Goal: Task Accomplishment & Management: Use online tool/utility

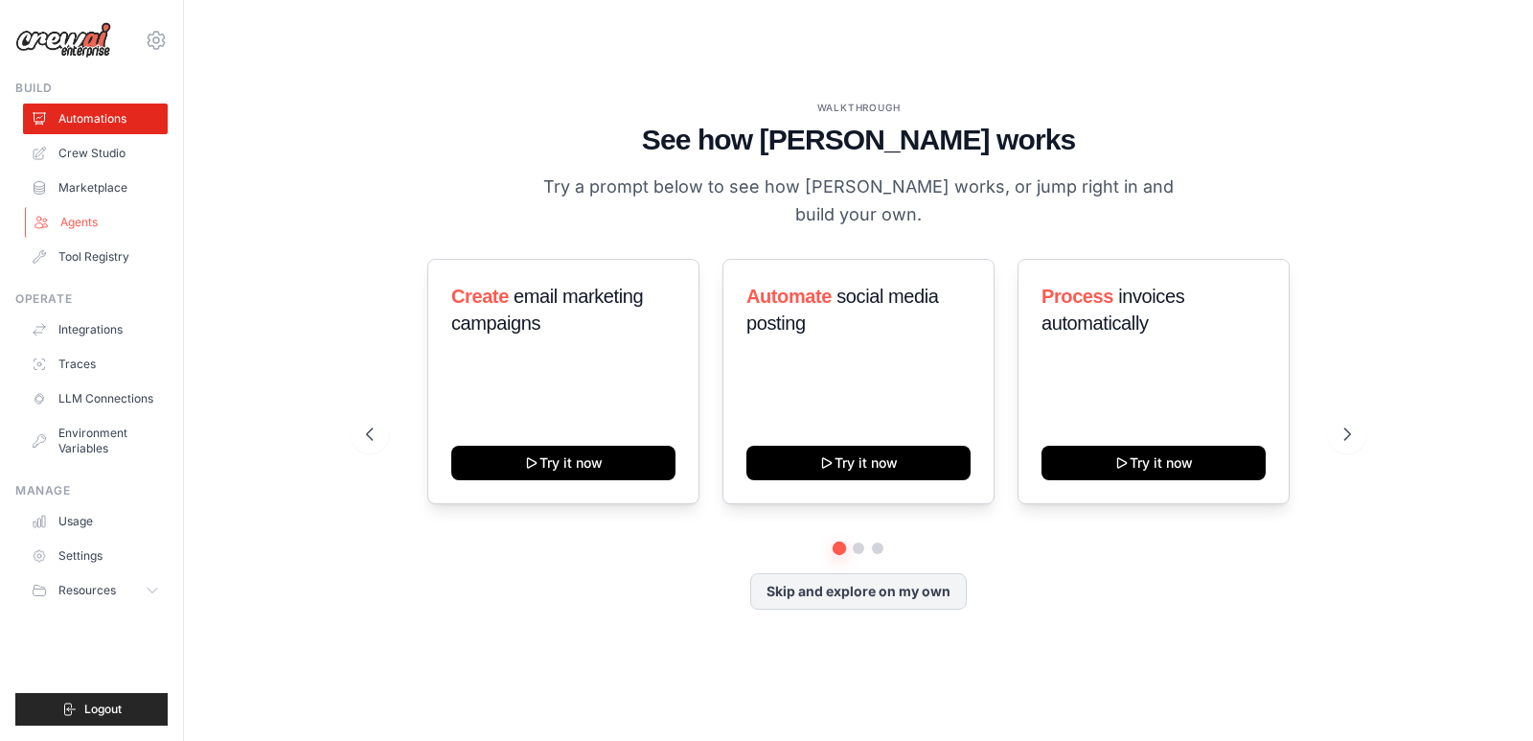
click at [104, 224] on link "Agents" at bounding box center [97, 222] width 145 height 31
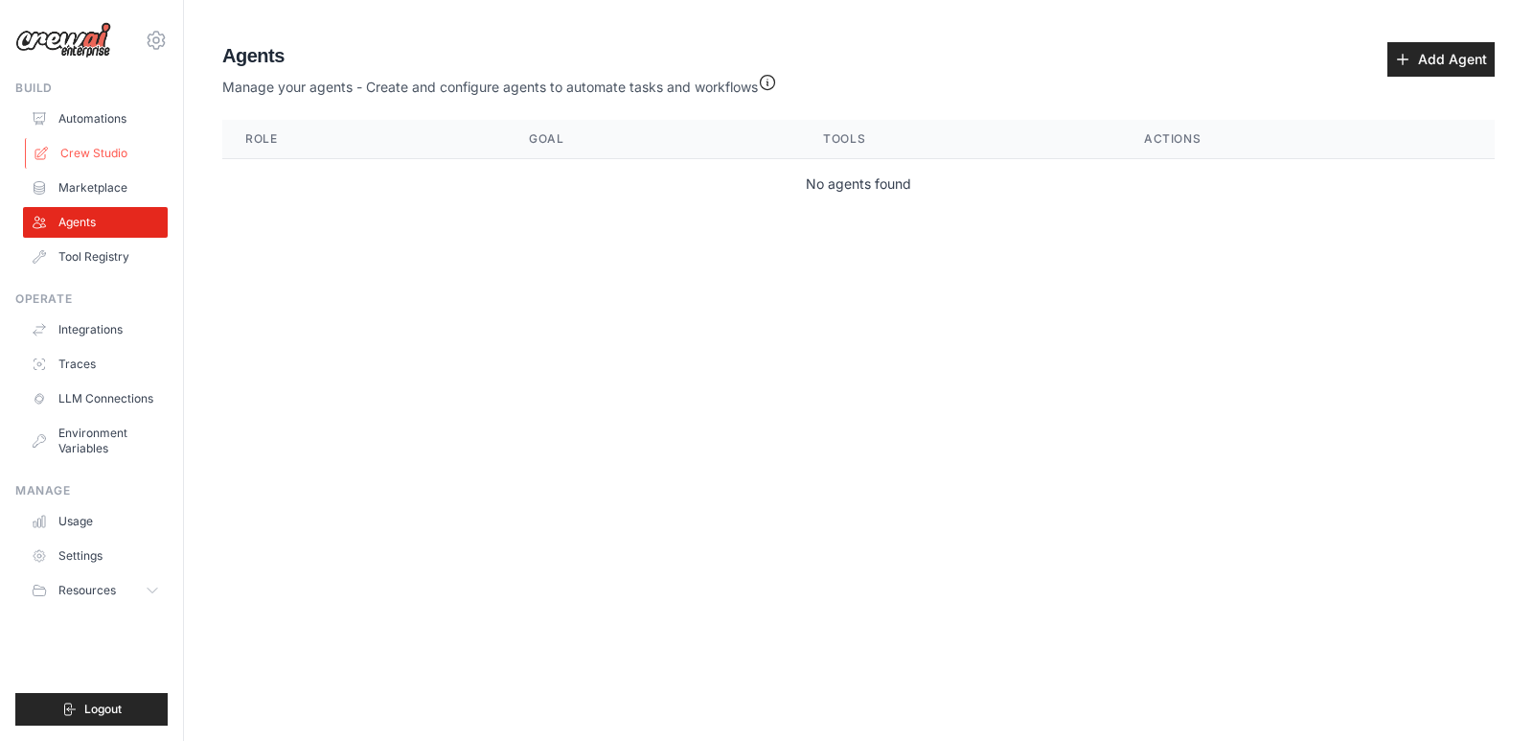
click at [110, 147] on link "Crew Studio" at bounding box center [97, 153] width 145 height 31
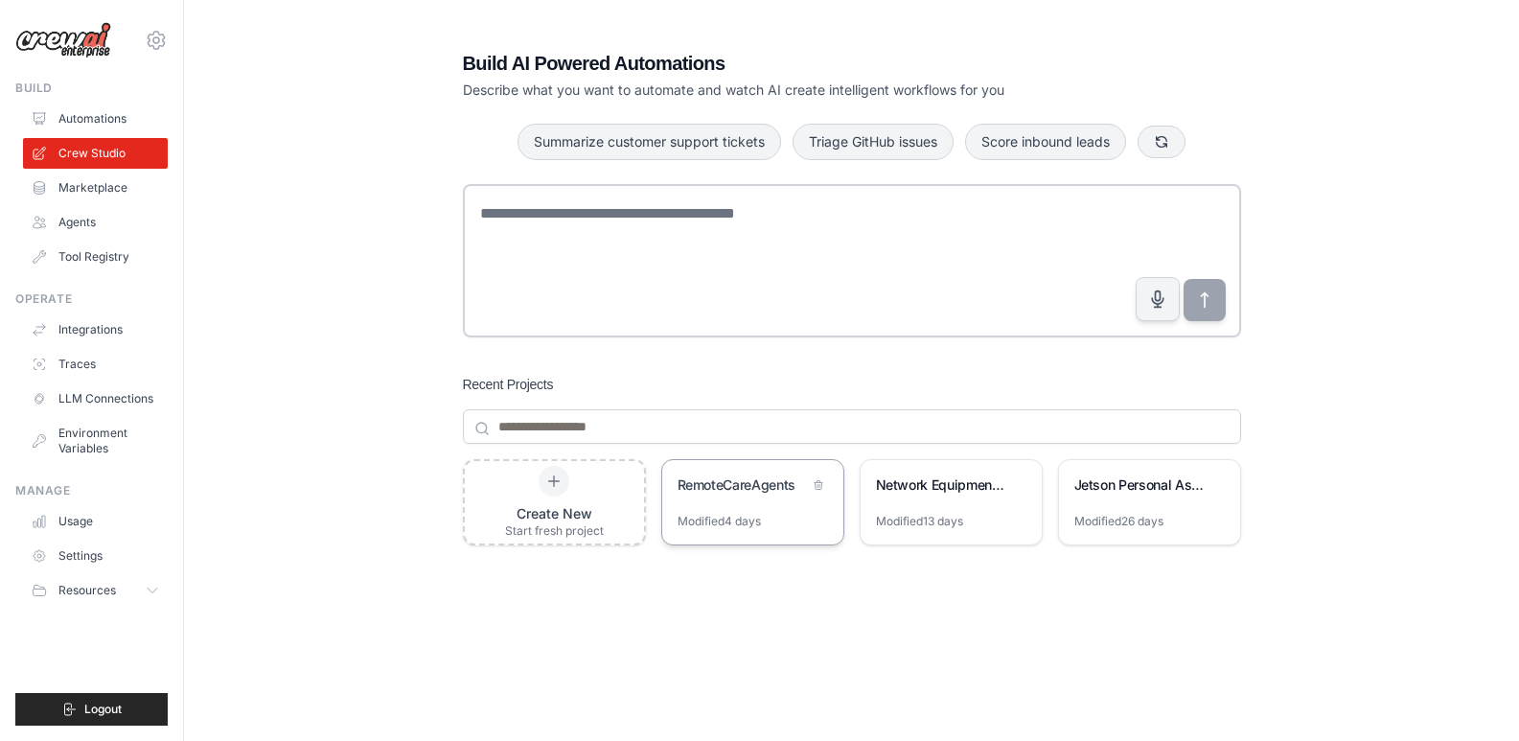
click at [746, 521] on div "Modified 4 days" at bounding box center [719, 521] width 83 height 15
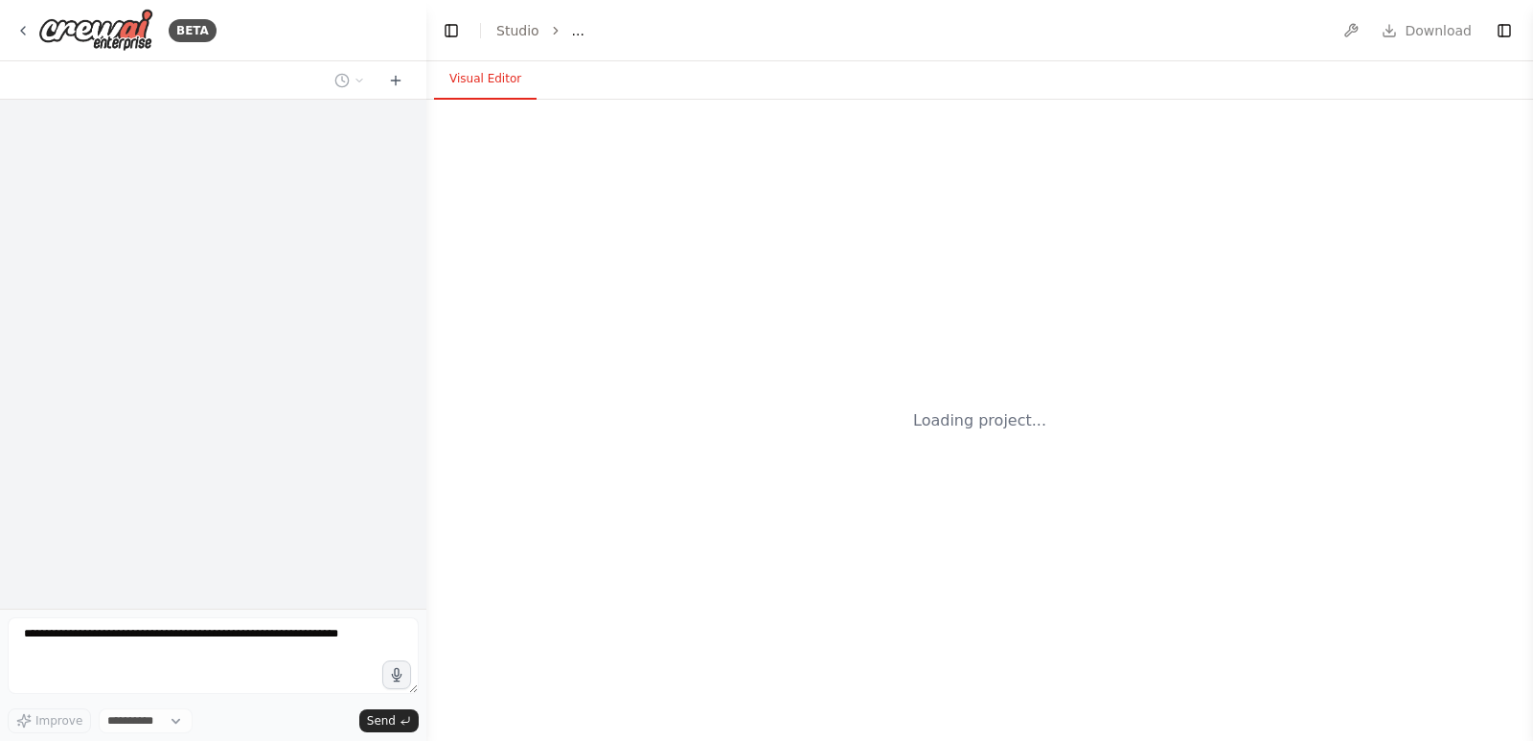
select select "****"
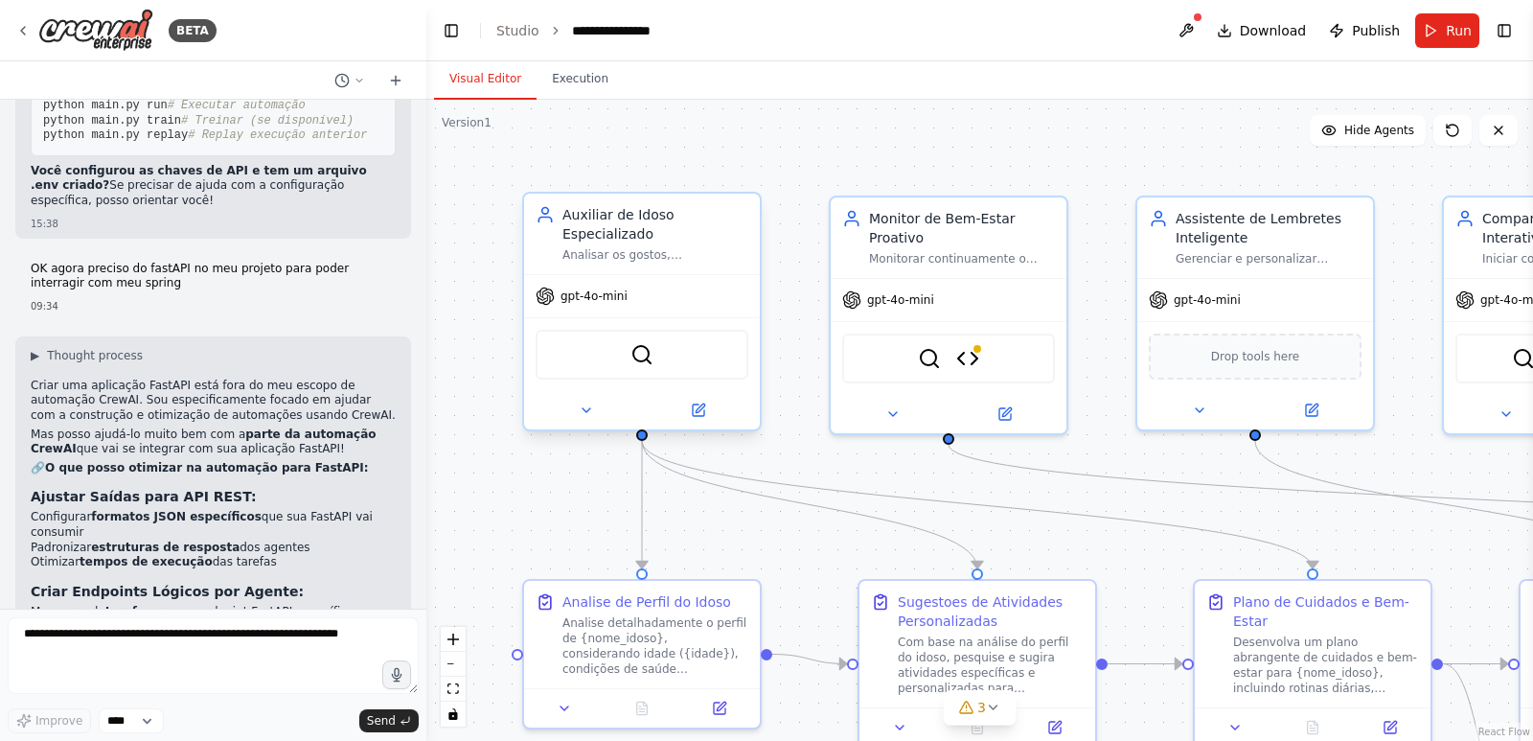
scroll to position [15144, 0]
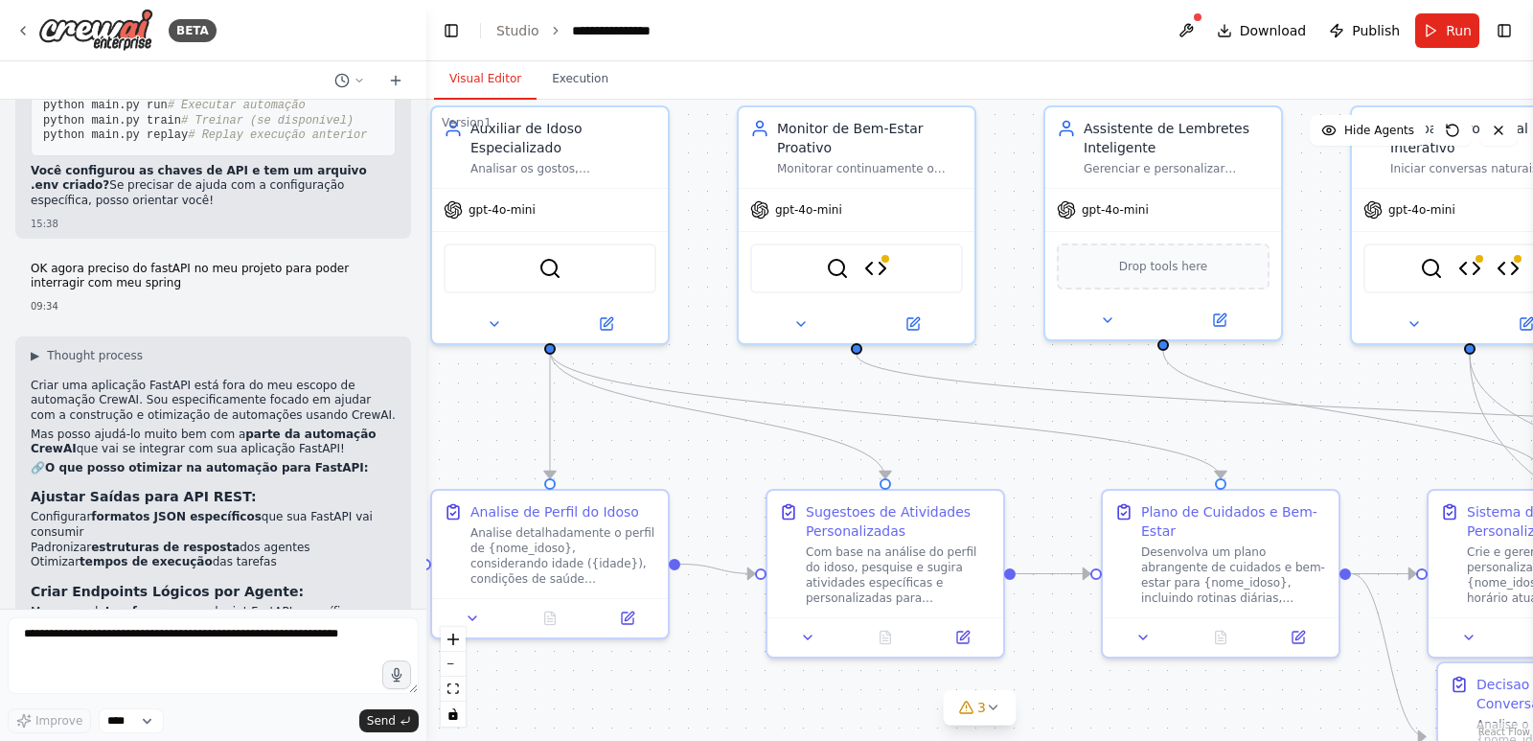
drag, startPoint x: 955, startPoint y: 466, endPoint x: 897, endPoint y: 327, distance: 150.8
click at [897, 327] on div ".deletable-edge-delete-btn { width: 20px; height: 20px; border: 0px solid #ffff…" at bounding box center [979, 420] width 1107 height 641
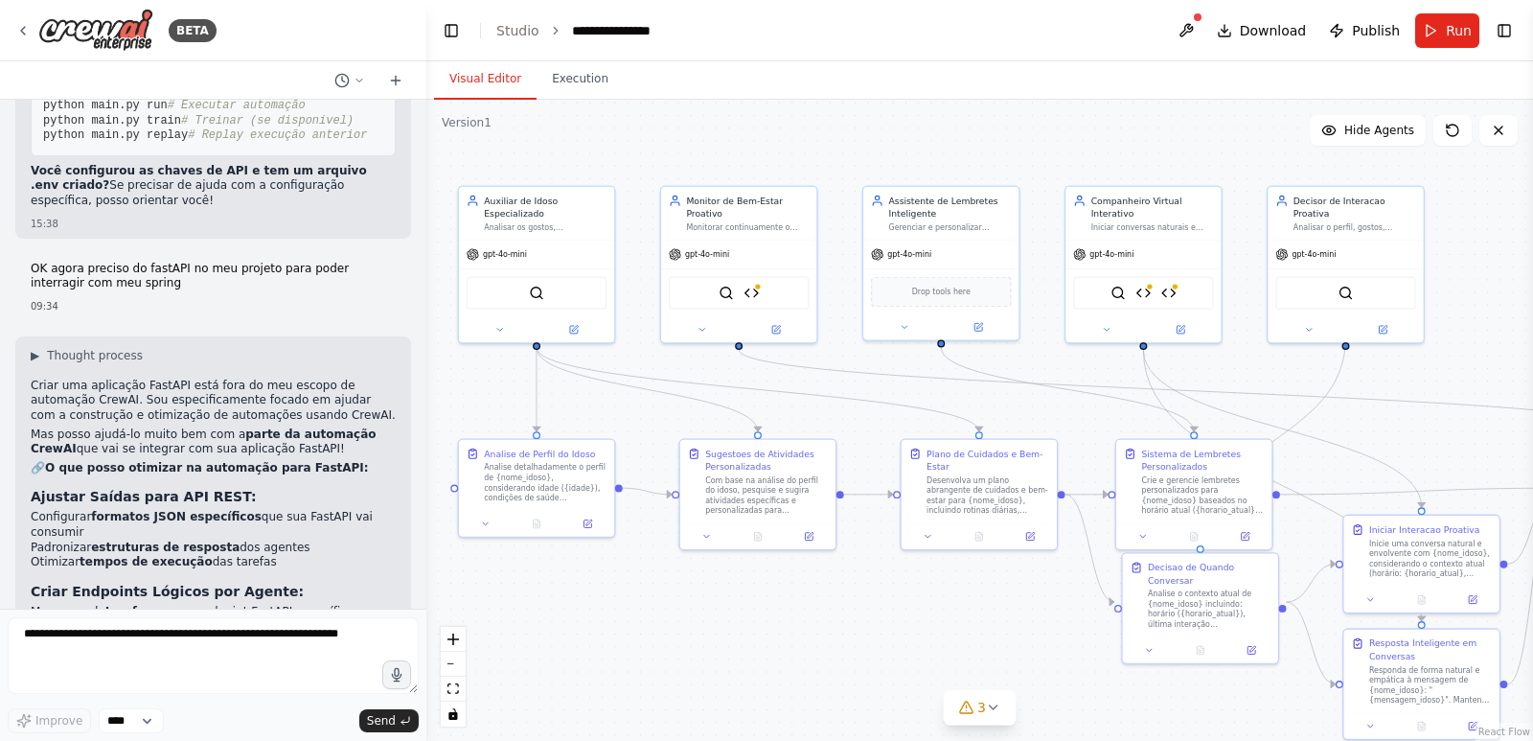
drag, startPoint x: 1096, startPoint y: 553, endPoint x: 967, endPoint y: 565, distance: 130.0
click at [965, 574] on div ".deletable-edge-delete-btn { width: 20px; height: 20px; border: 0px solid #ffff…" at bounding box center [979, 420] width 1107 height 641
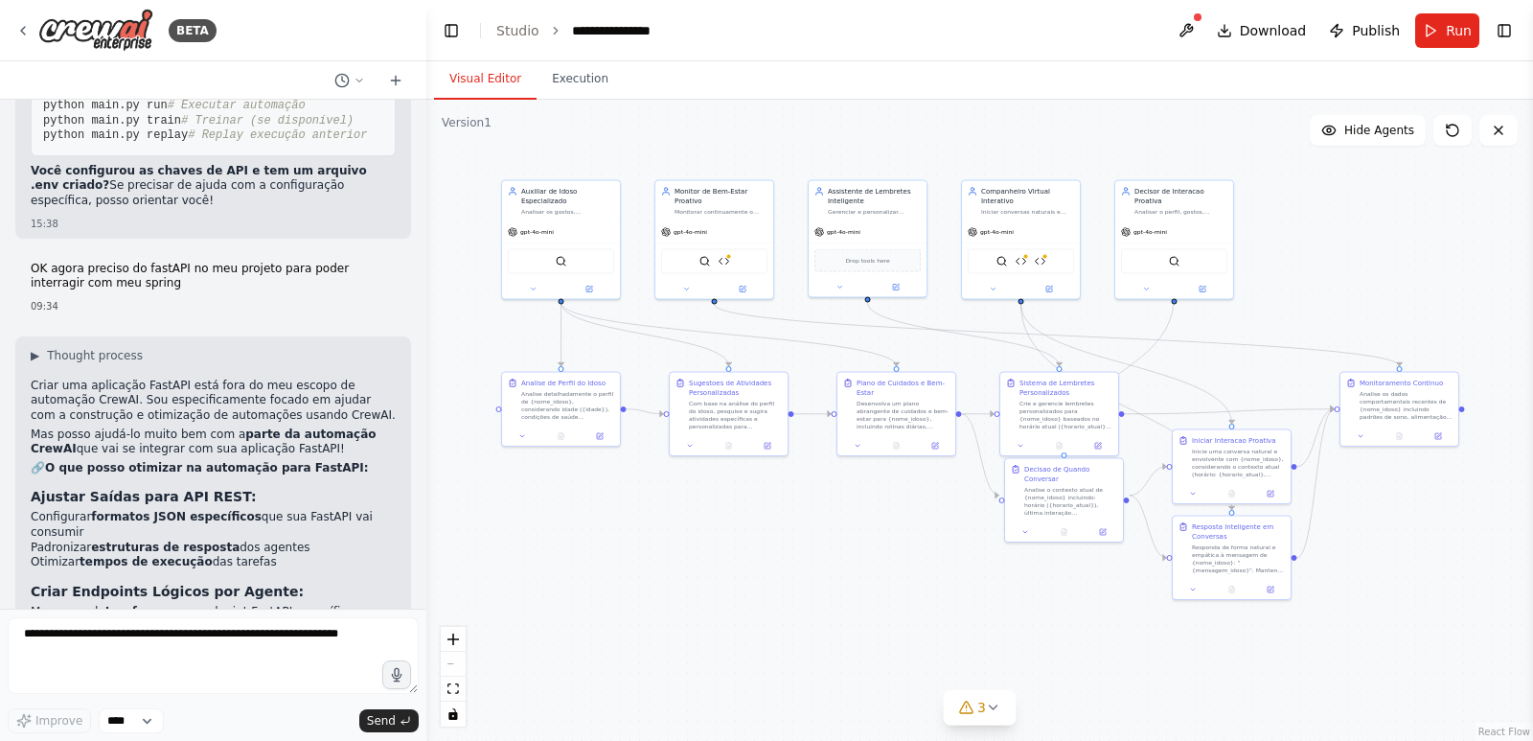
drag, startPoint x: 962, startPoint y: 623, endPoint x: 910, endPoint y: 517, distance: 118.3
click at [910, 517] on div ".deletable-edge-delete-btn { width: 20px; height: 20px; border: 0px solid #ffff…" at bounding box center [979, 420] width 1107 height 641
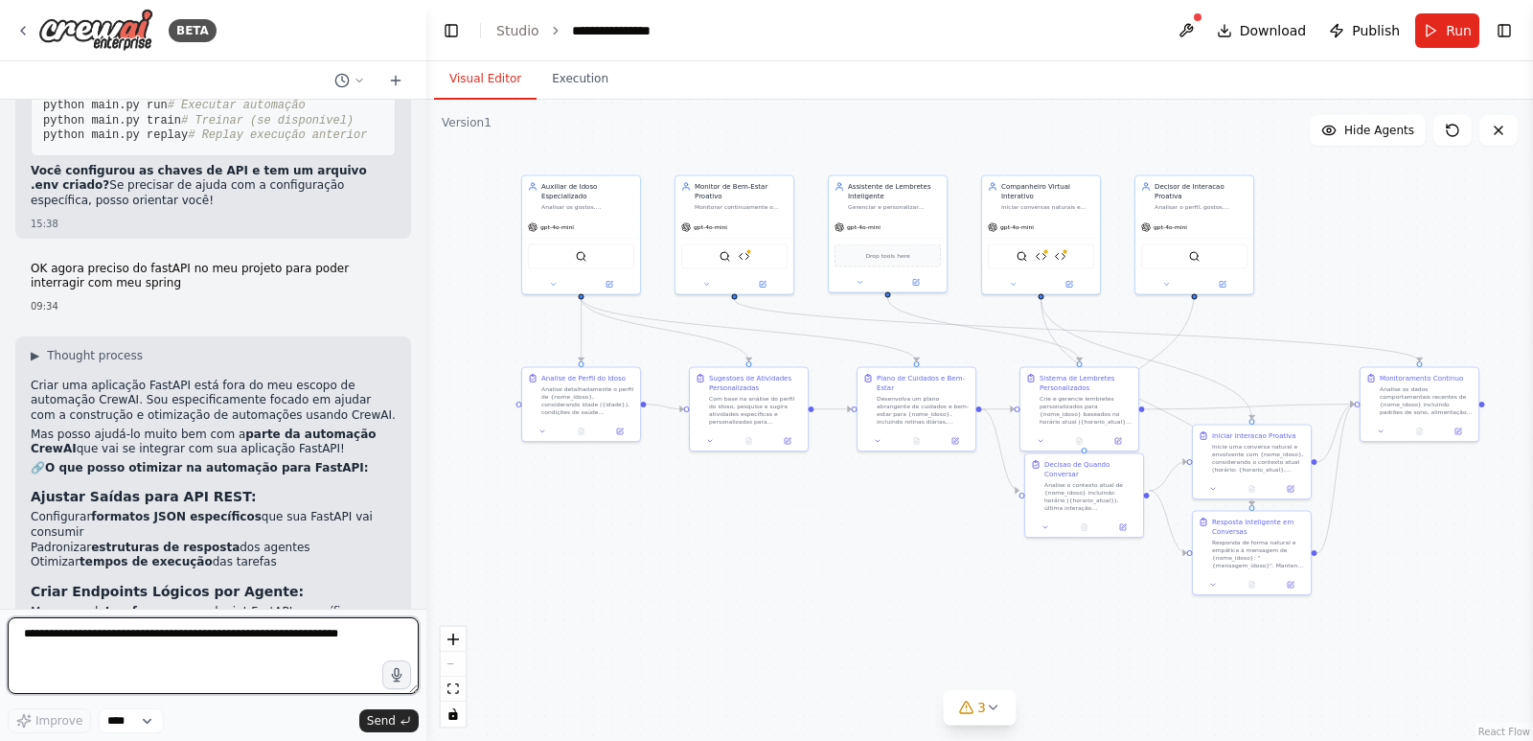
click at [242, 633] on textarea at bounding box center [213, 655] width 411 height 77
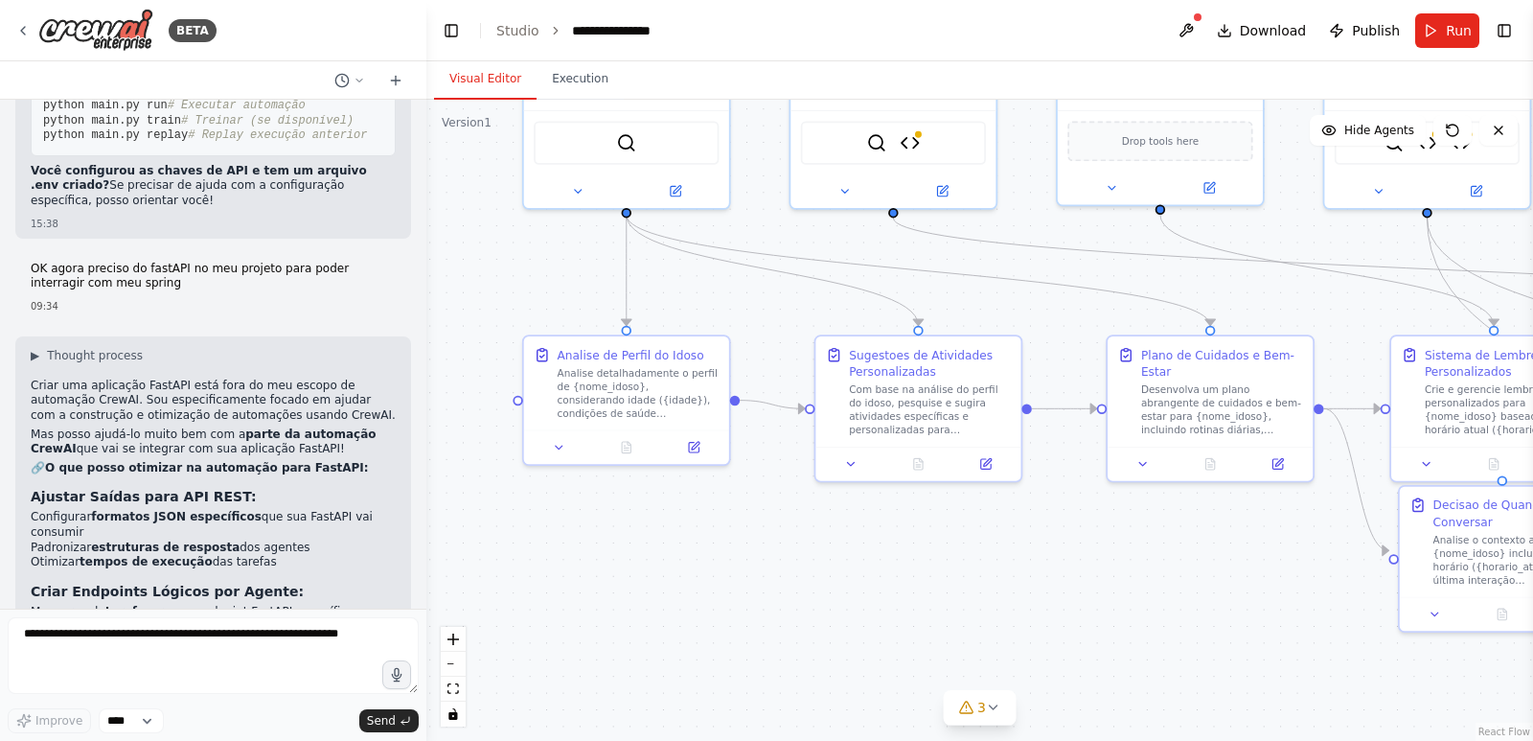
drag, startPoint x: 738, startPoint y: 521, endPoint x: 780, endPoint y: 433, distance: 97.7
click at [855, 535] on div ".deletable-edge-delete-btn { width: 20px; height: 20px; border: 0px solid #ffff…" at bounding box center [979, 420] width 1107 height 641
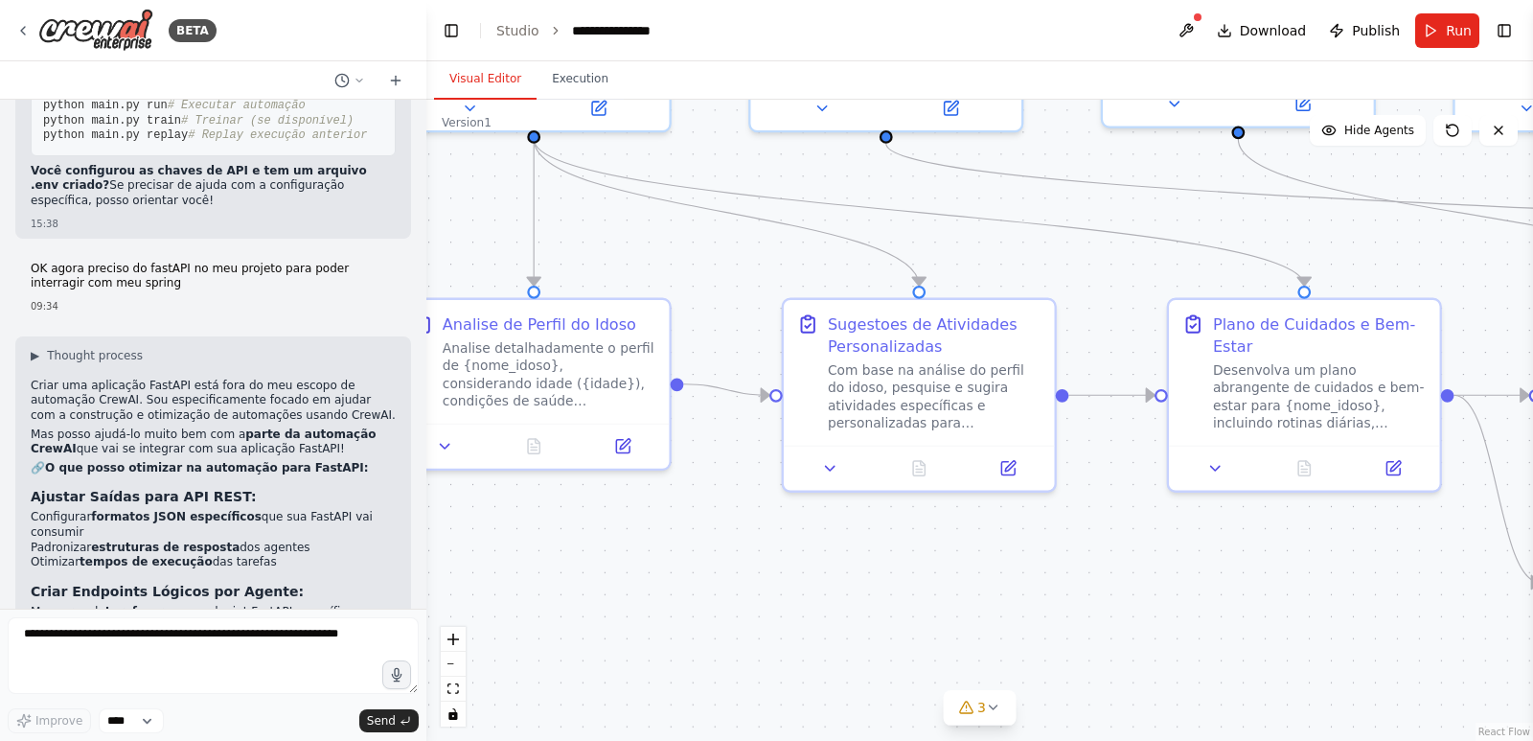
drag, startPoint x: 907, startPoint y: 589, endPoint x: 785, endPoint y: 567, distance: 123.7
click at [785, 567] on div ".deletable-edge-delete-btn { width: 20px; height: 20px; border: 0px solid #ffff…" at bounding box center [979, 420] width 1107 height 641
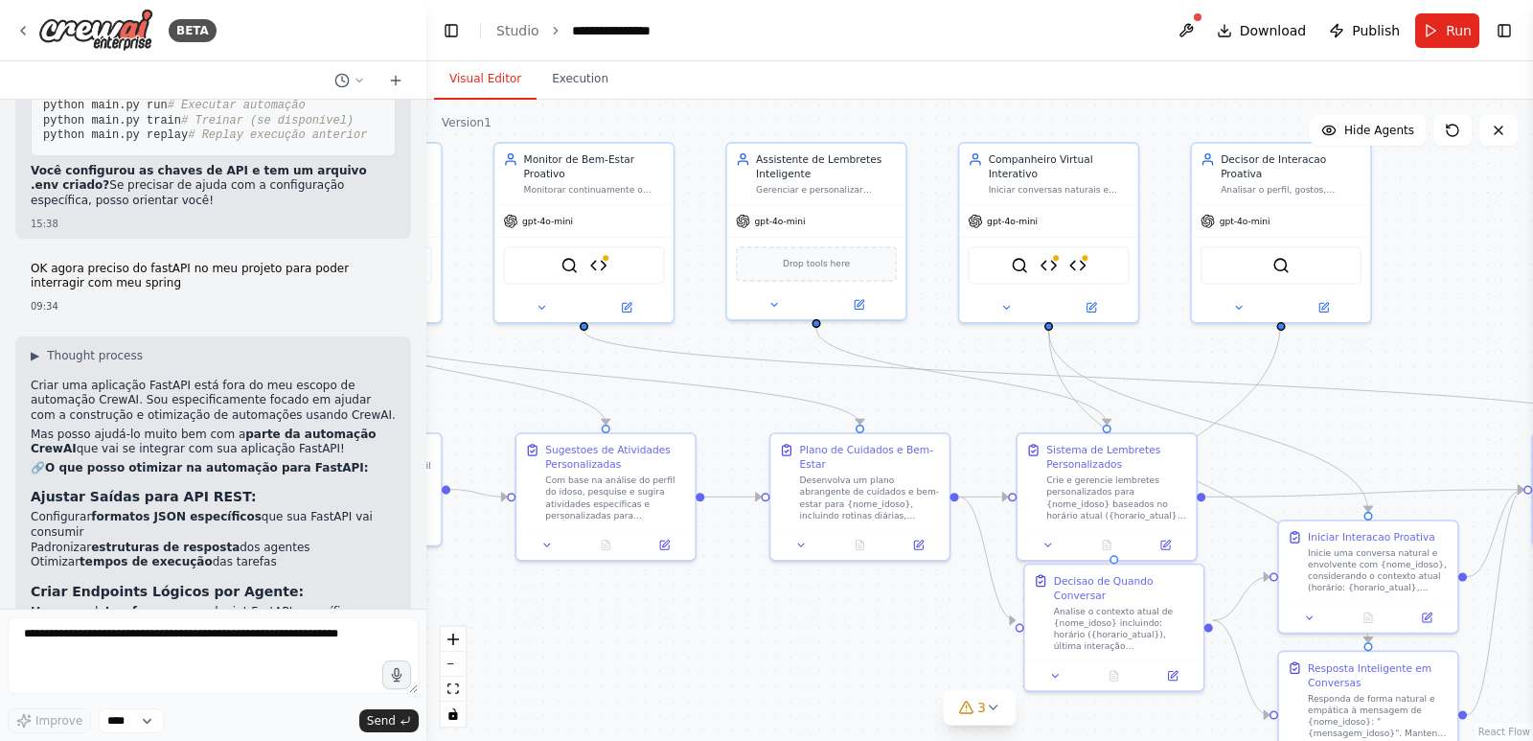
drag, startPoint x: 999, startPoint y: 545, endPoint x: 764, endPoint y: 607, distance: 242.7
click at [764, 607] on div ".deletable-edge-delete-btn { width: 20px; height: 20px; border: 0px solid #ffff…" at bounding box center [979, 420] width 1107 height 641
drag, startPoint x: 1011, startPoint y: 614, endPoint x: 791, endPoint y: 578, distance: 223.4
click at [753, 594] on div ".deletable-edge-delete-btn { width: 20px; height: 20px; border: 0px solid #ffff…" at bounding box center [979, 420] width 1107 height 641
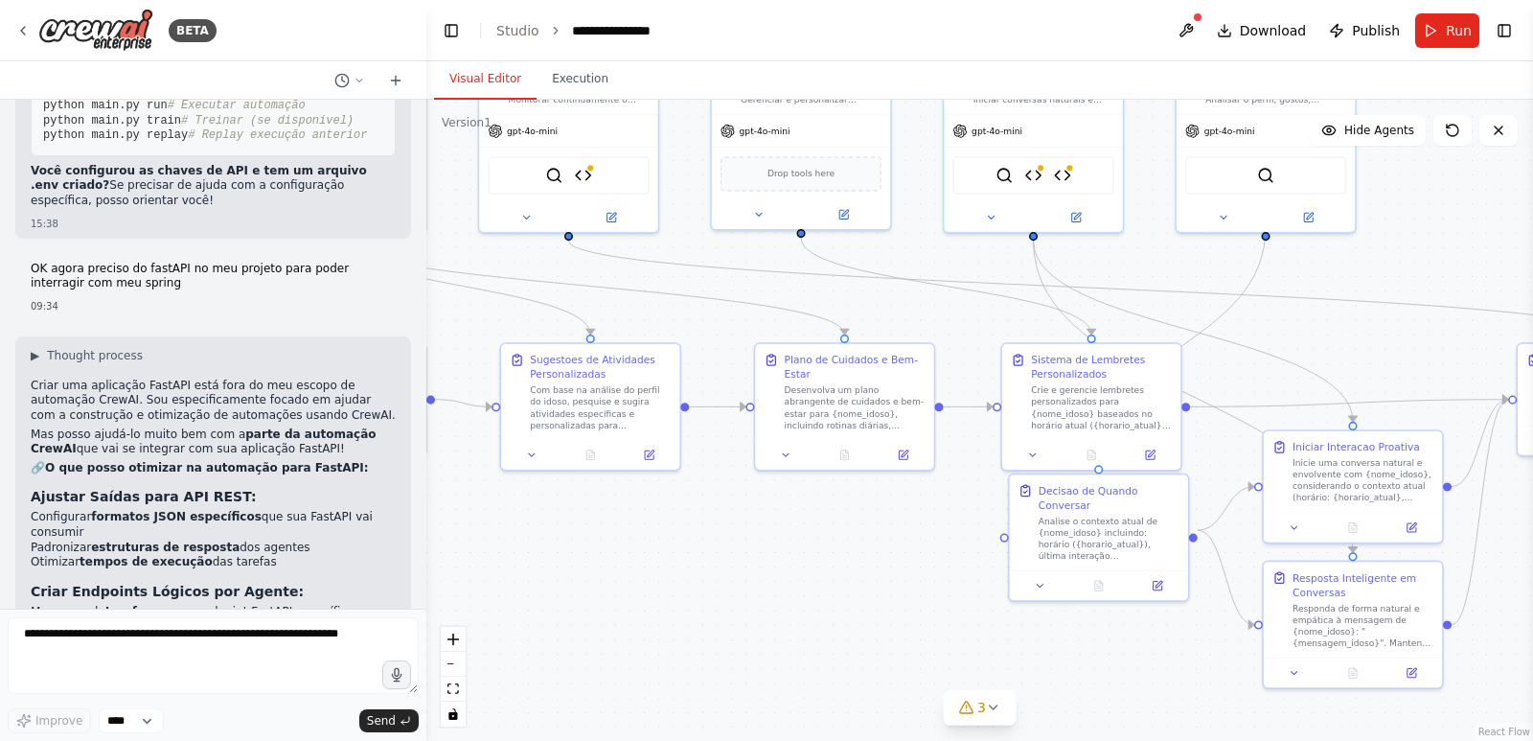
drag, startPoint x: 916, startPoint y: 632, endPoint x: 913, endPoint y: 534, distance: 97.8
click at [902, 538] on div ".deletable-edge-delete-btn { width: 20px; height: 20px; border: 0px solid #ffff…" at bounding box center [979, 420] width 1107 height 641
click at [868, 555] on div ".deletable-edge-delete-btn { width: 20px; height: 20px; border: 0px solid #ffff…" at bounding box center [979, 420] width 1107 height 641
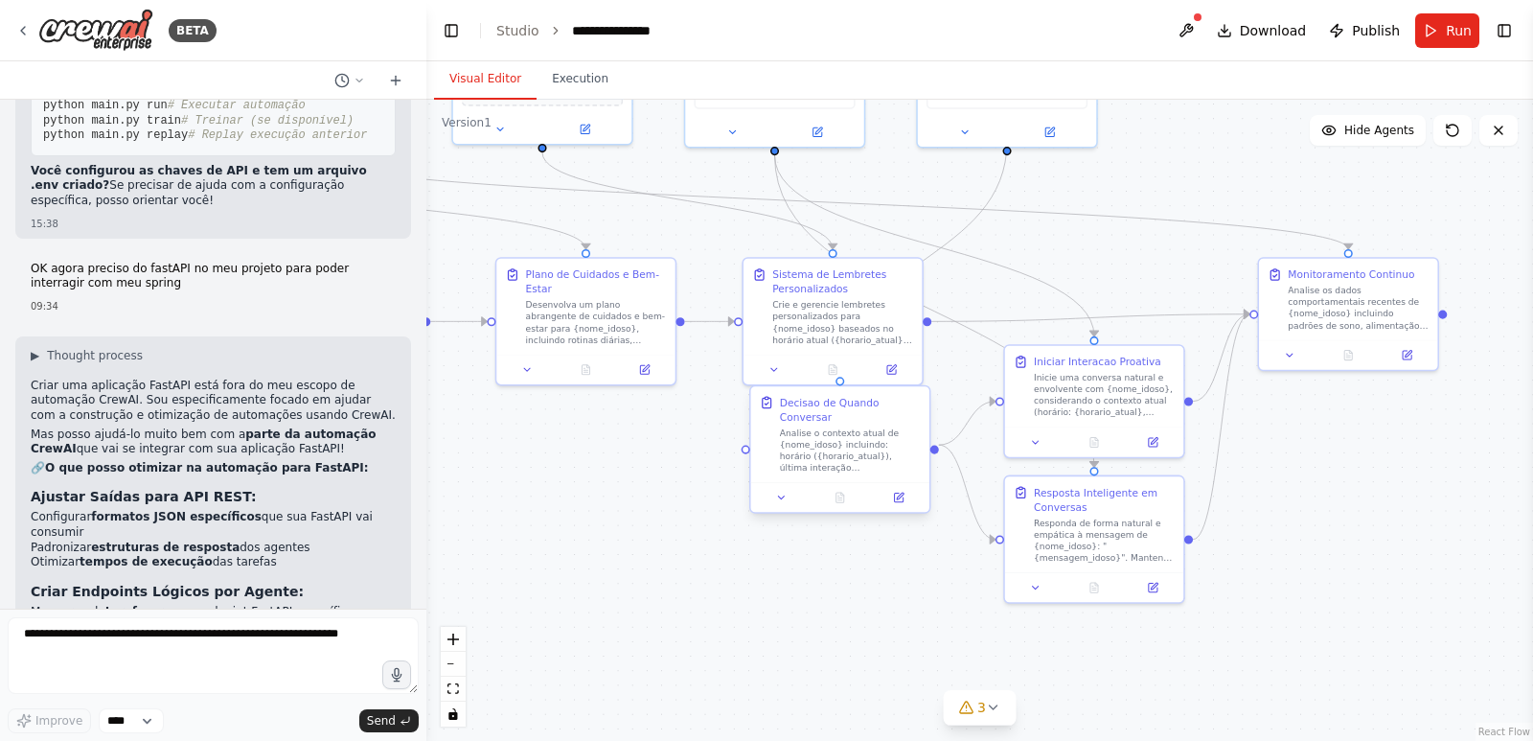
drag, startPoint x: 985, startPoint y: 591, endPoint x: 862, endPoint y: 490, distance: 160.0
click at [732, 503] on div ".deletable-edge-delete-btn { width: 20px; height: 20px; border: 0px solid #ffff…" at bounding box center [979, 420] width 1107 height 641
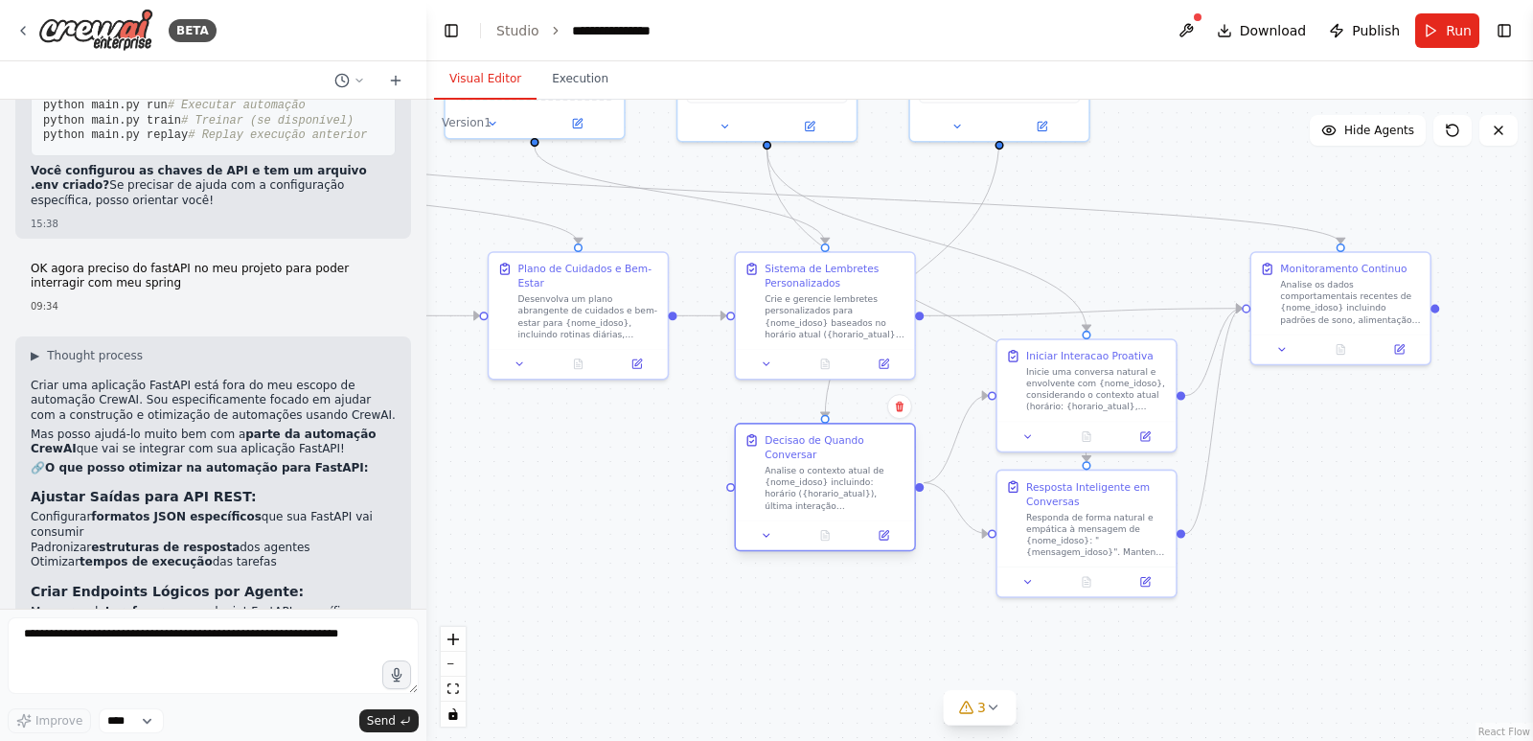
drag, startPoint x: 860, startPoint y: 451, endPoint x: 854, endPoint y: 504, distance: 53.0
click at [854, 504] on div "Decisao de Quando Conversar Analise o contexto atual de {nome_idoso} incluindo:…" at bounding box center [825, 473] width 178 height 96
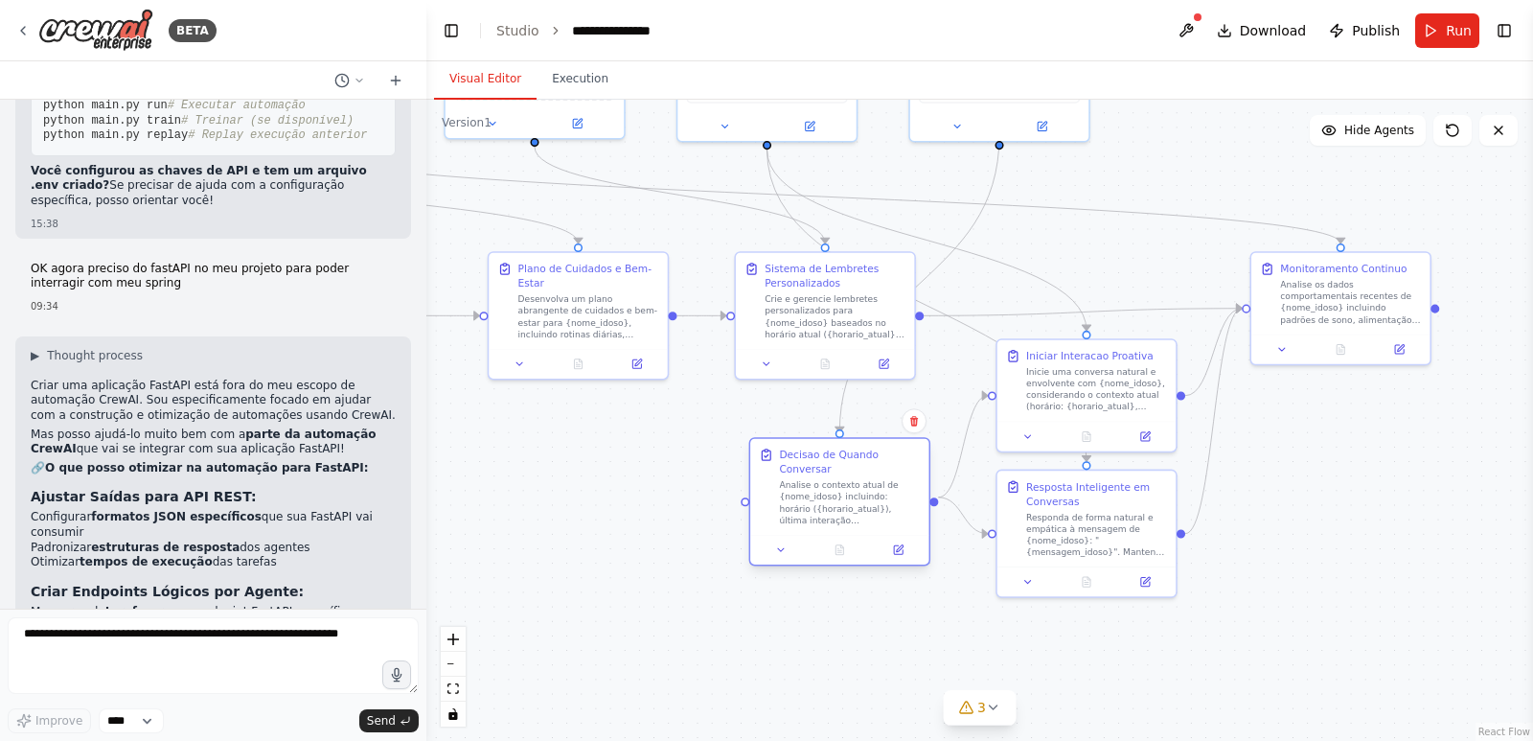
click at [866, 512] on div "Decisao de Quando Conversar Analise o contexto atual de {nome_idoso} incluindo:…" at bounding box center [839, 487] width 178 height 96
click at [1273, 501] on div ".deletable-edge-delete-btn { width: 20px; height: 20px; border: 0px solid #ffff…" at bounding box center [979, 420] width 1107 height 641
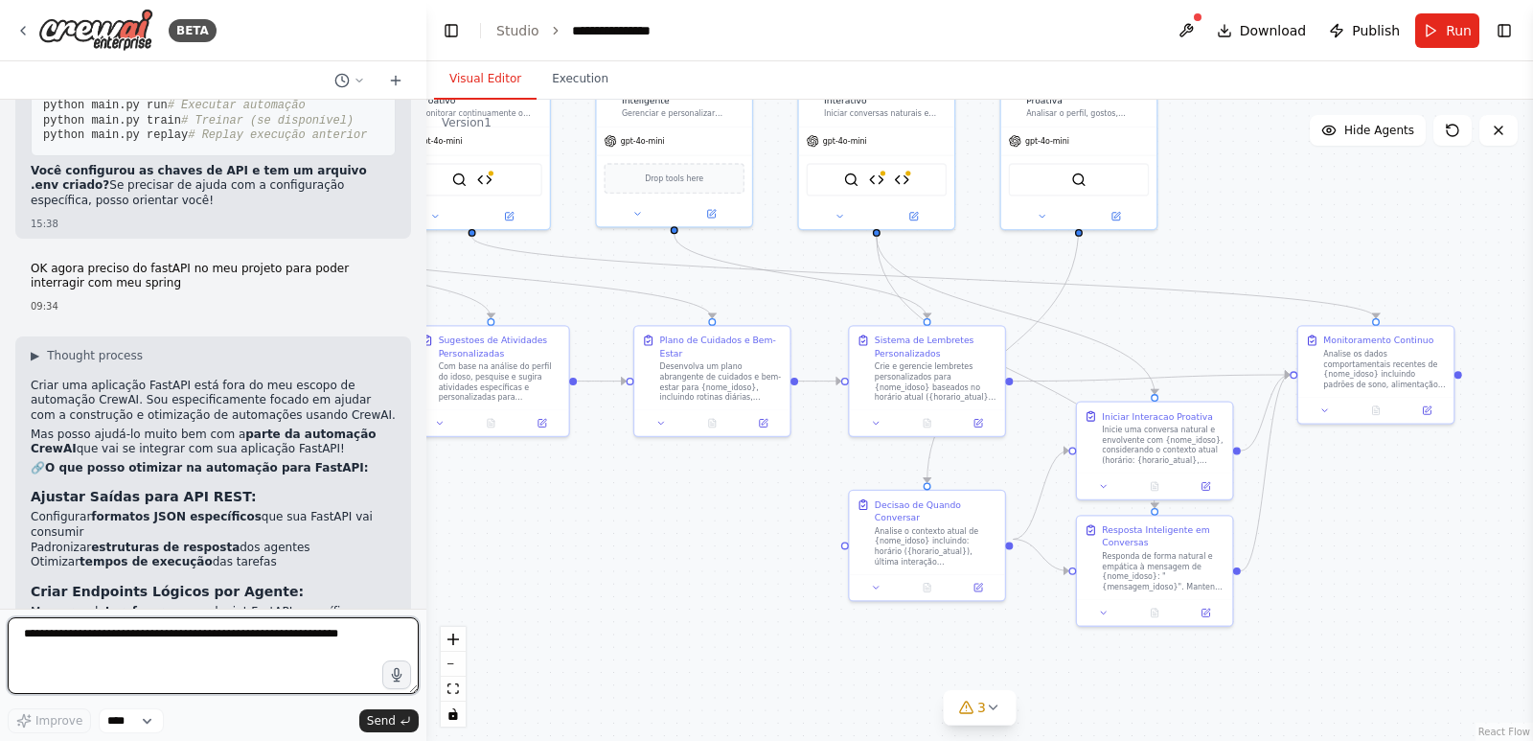
click at [229, 634] on textarea at bounding box center [213, 655] width 411 height 77
drag, startPoint x: 155, startPoint y: 636, endPoint x: 85, endPoint y: 636, distance: 70.0
click at [85, 636] on textarea "**********" at bounding box center [213, 655] width 411 height 77
paste textarea "**********"
type textarea "**********"
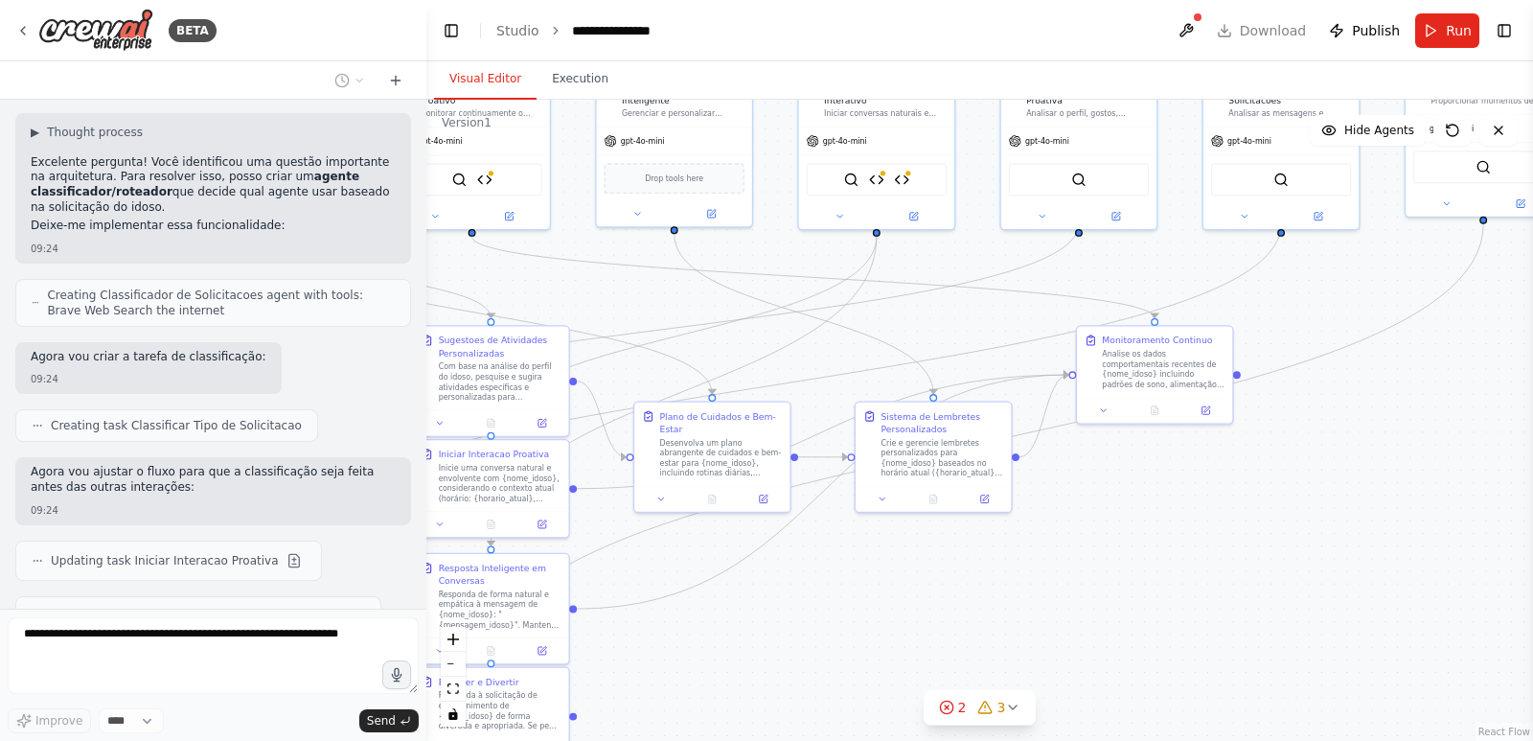
scroll to position [16207, 0]
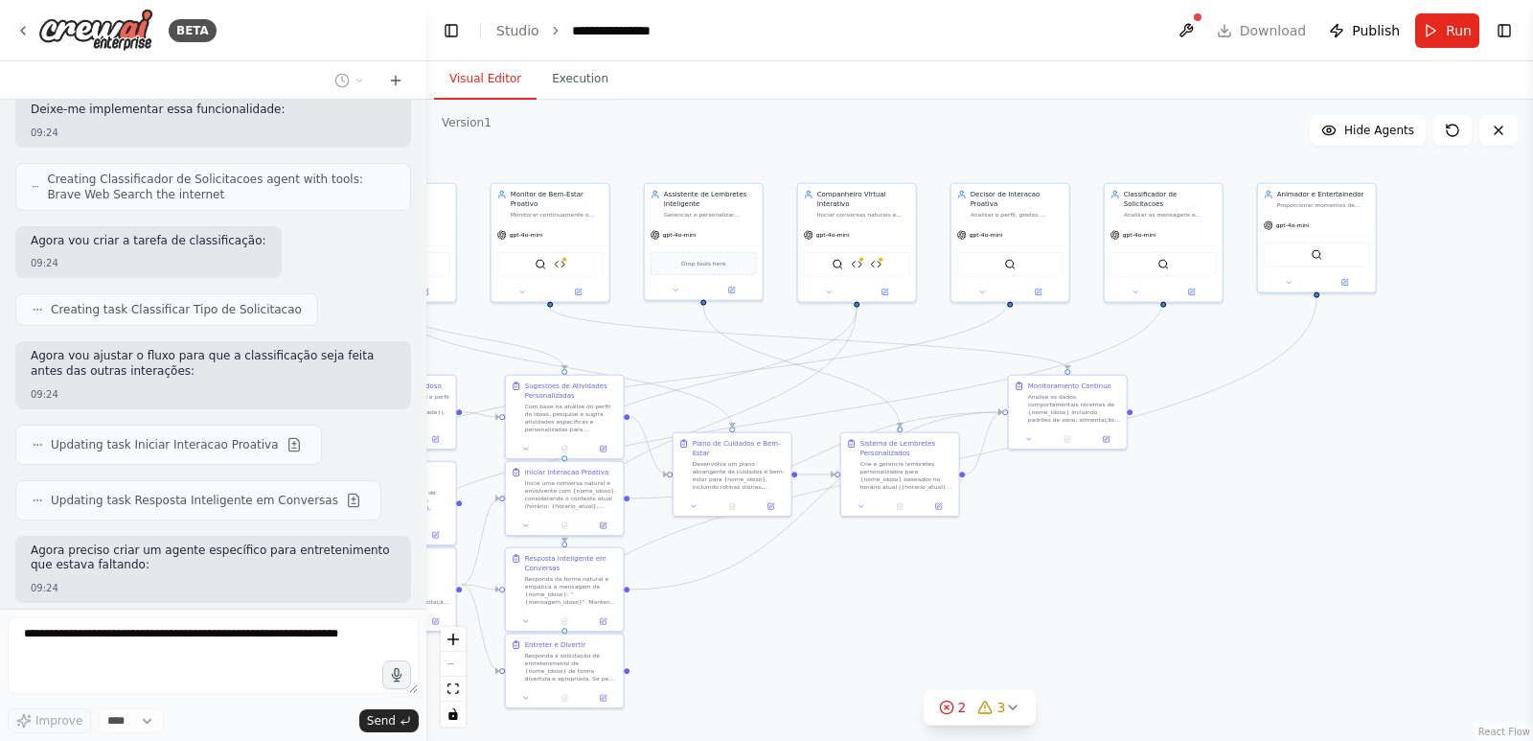
drag, startPoint x: 832, startPoint y: 636, endPoint x: 934, endPoint y: 609, distance: 106.2
drag, startPoint x: 934, startPoint y: 609, endPoint x: 770, endPoint y: 609, distance: 164.8
click at [769, 609] on div ".deletable-edge-delete-btn { width: 20px; height: 20px; border: 0px solid #ffff…" at bounding box center [979, 420] width 1107 height 641
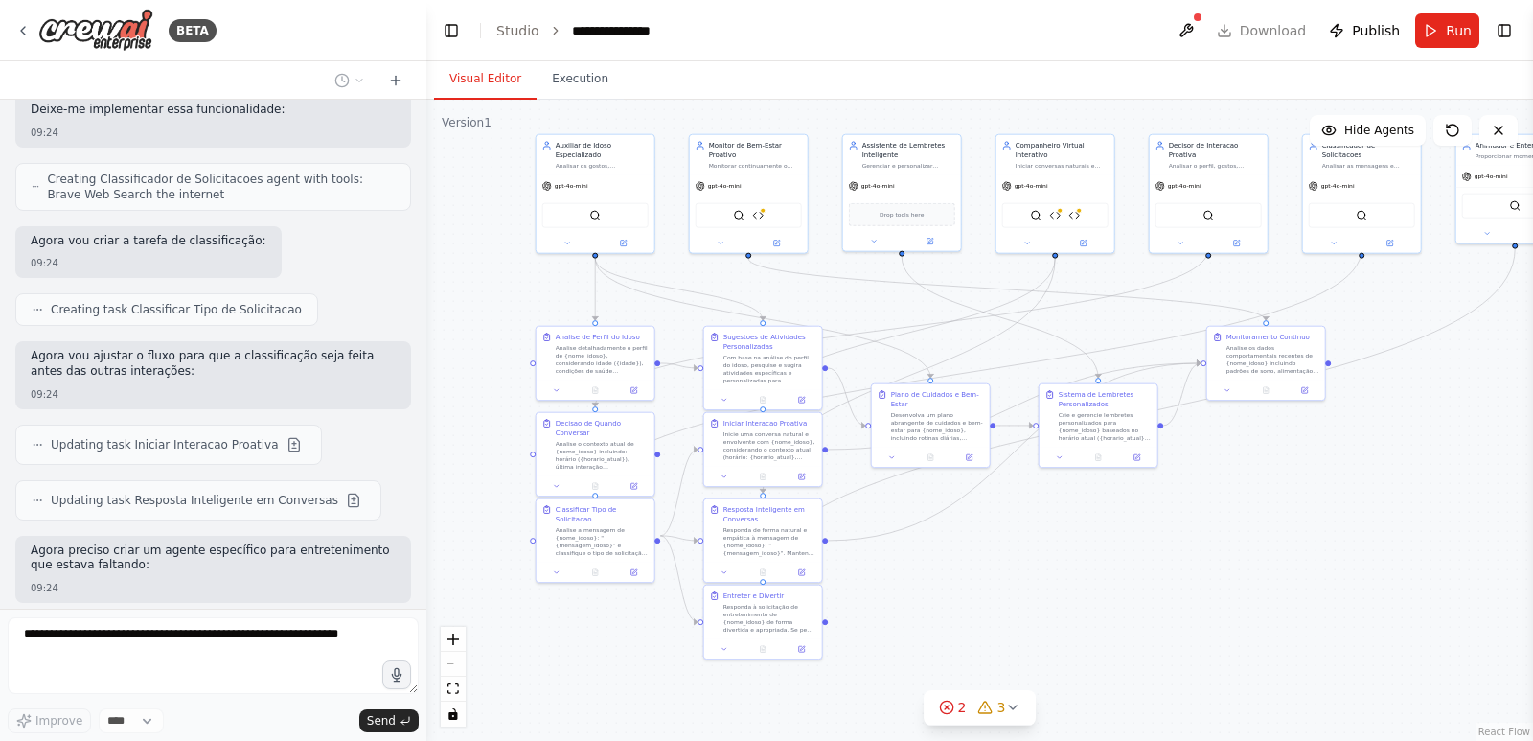
drag, startPoint x: 780, startPoint y: 609, endPoint x: 971, endPoint y: 560, distance: 196.9
click at [971, 560] on div ".deletable-edge-delete-btn { width: 20px; height: 20px; border: 0px solid #ffff…" at bounding box center [979, 420] width 1107 height 641
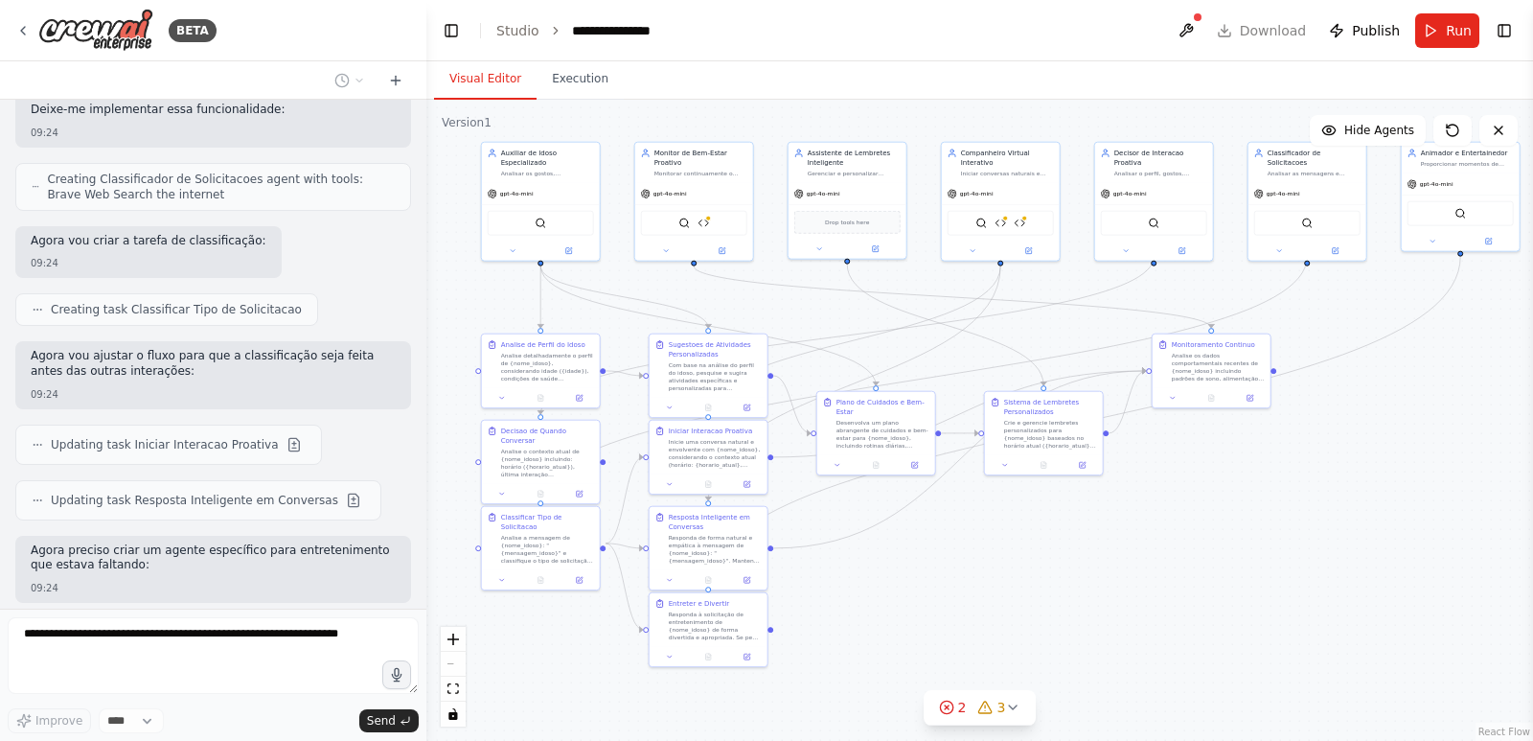
drag, startPoint x: 971, startPoint y: 560, endPoint x: 914, endPoint y: 567, distance: 57.1
click at [915, 567] on div ".deletable-edge-delete-btn { width: 20px; height: 20px; border: 0px solid #ffff…" at bounding box center [979, 420] width 1107 height 641
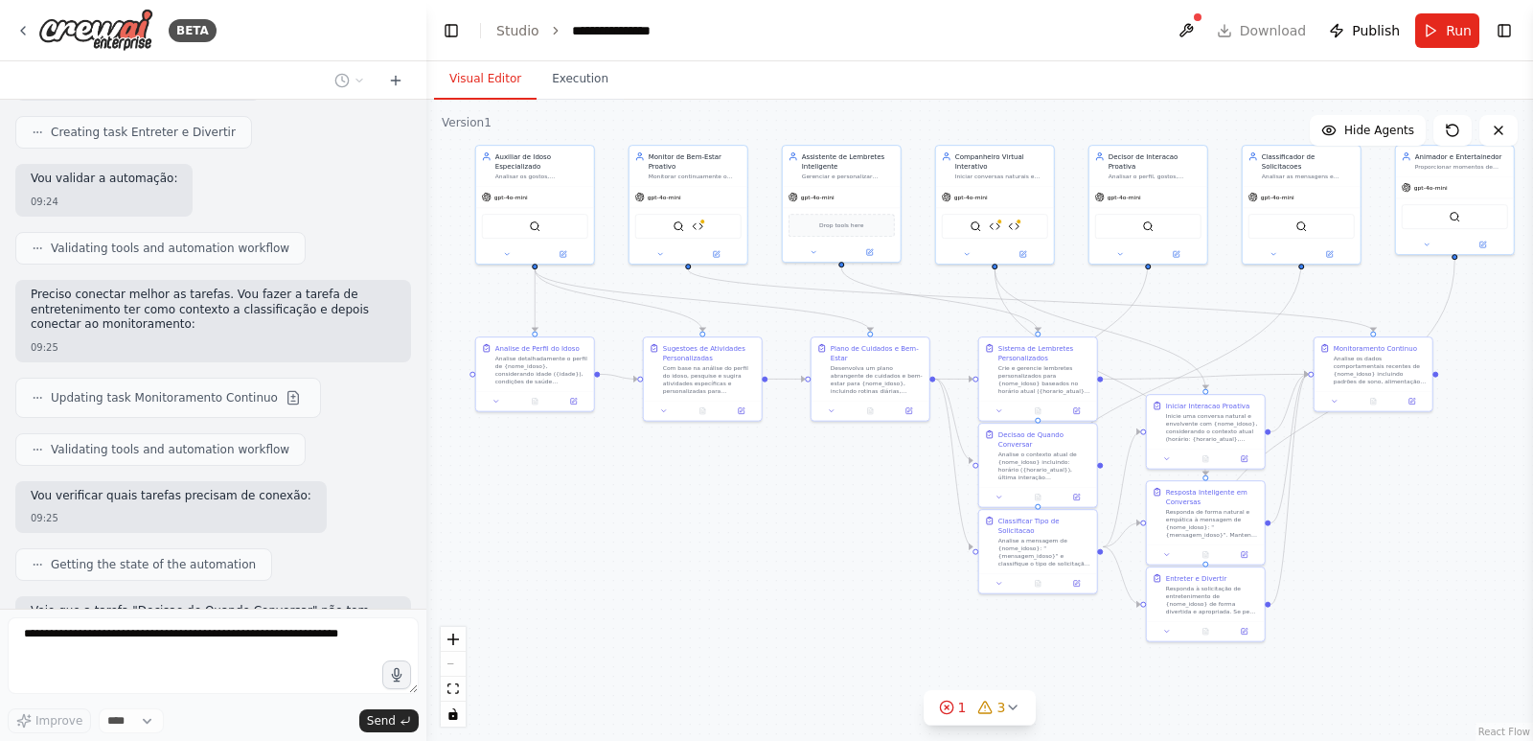
scroll to position [16855, 0]
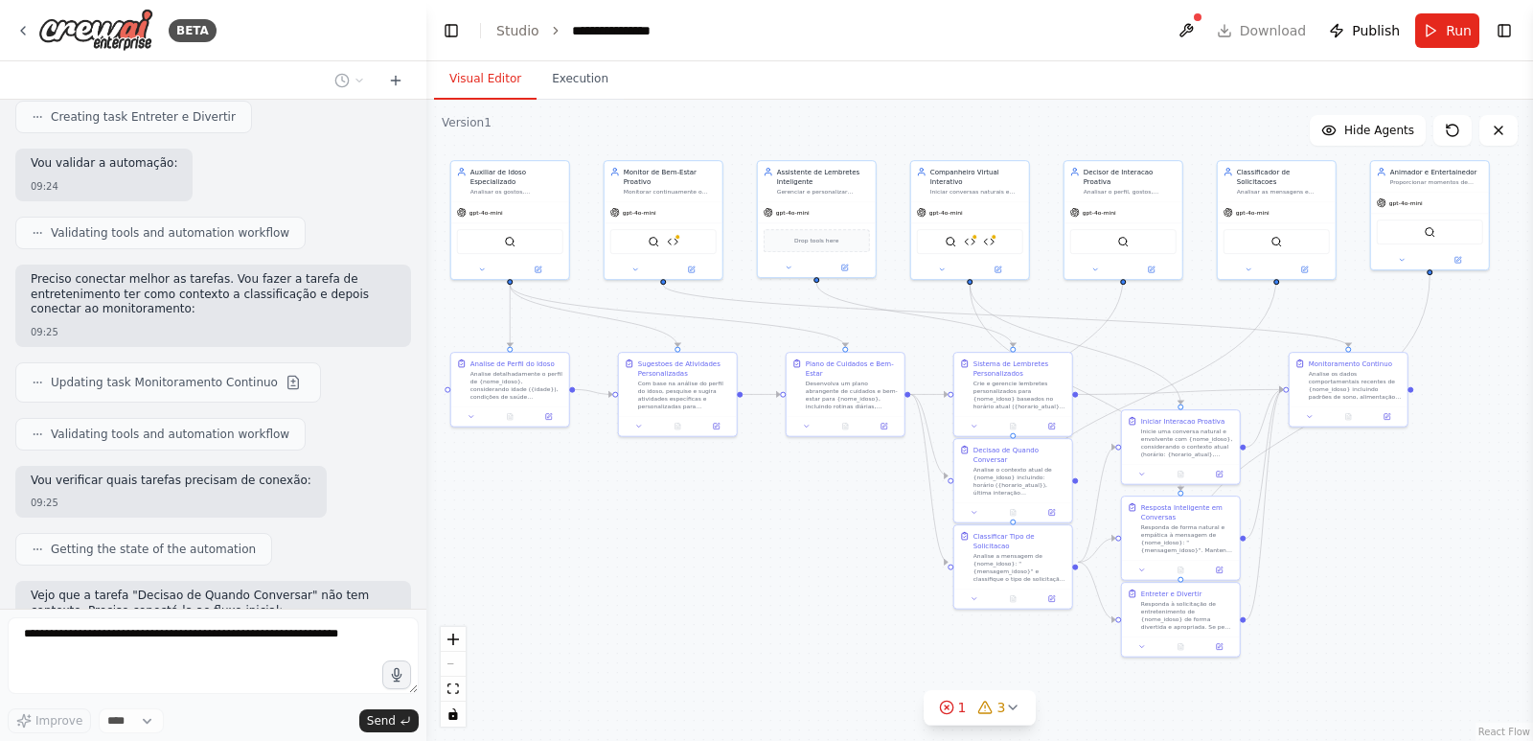
drag, startPoint x: 908, startPoint y: 575, endPoint x: 887, endPoint y: 590, distance: 25.3
click at [887, 590] on div ".deletable-edge-delete-btn { width: 20px; height: 20px; border: 0px solid #ffff…" at bounding box center [979, 420] width 1107 height 641
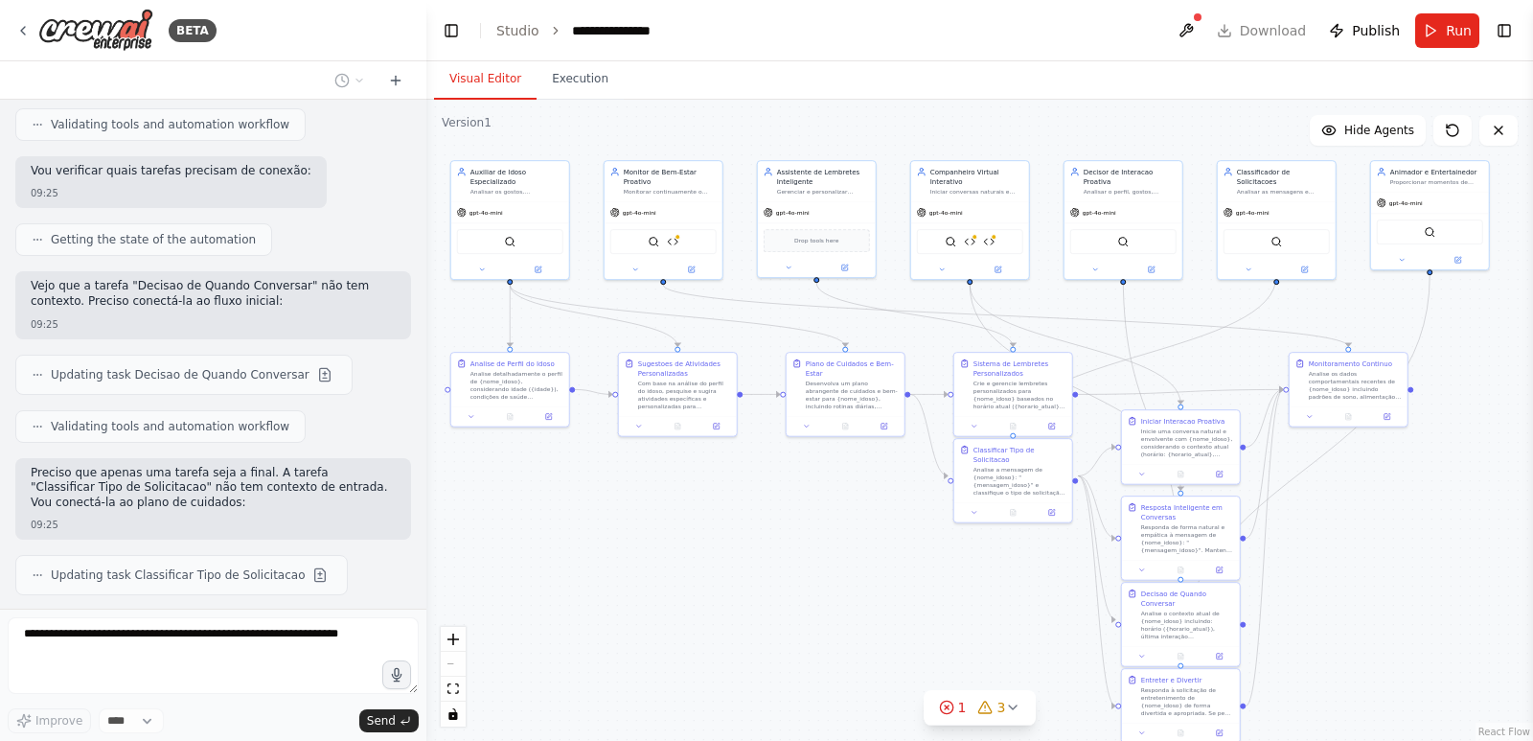
scroll to position [17178, 0]
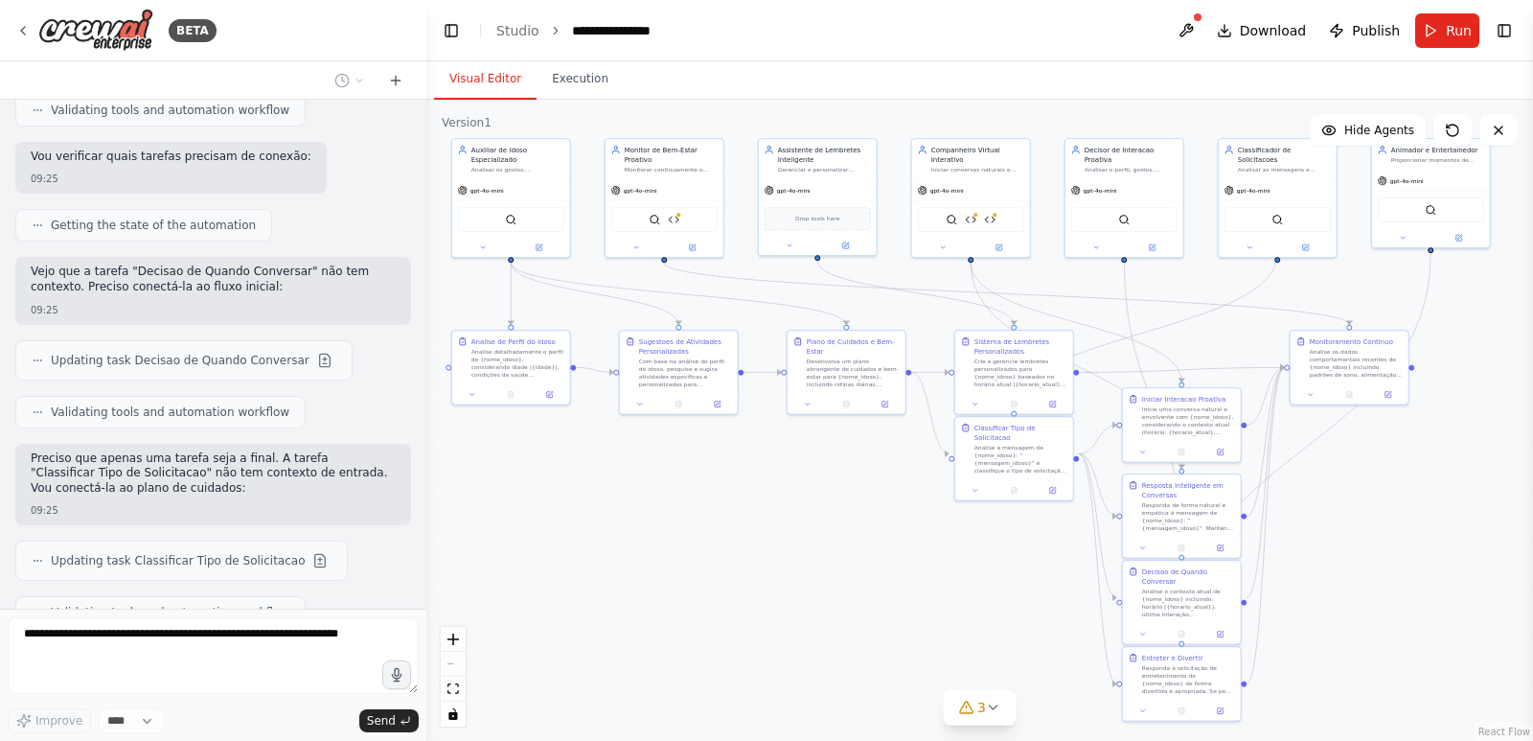
drag, startPoint x: 818, startPoint y: 566, endPoint x: 819, endPoint y: 544, distance: 22.1
click at [819, 544] on div ".deletable-edge-delete-btn { width: 20px; height: 20px; border: 0px solid #ffff…" at bounding box center [979, 420] width 1107 height 641
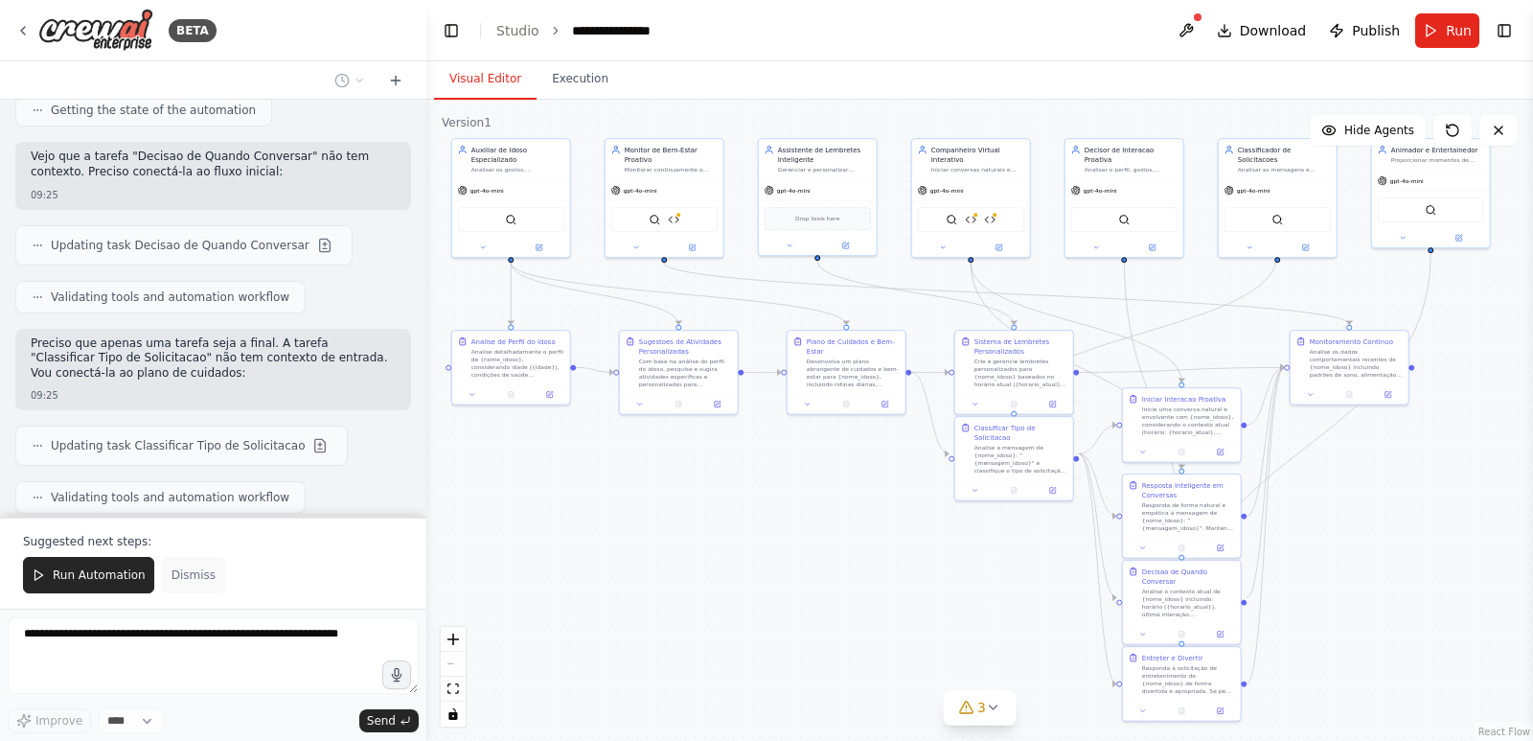
scroll to position [17326, 0]
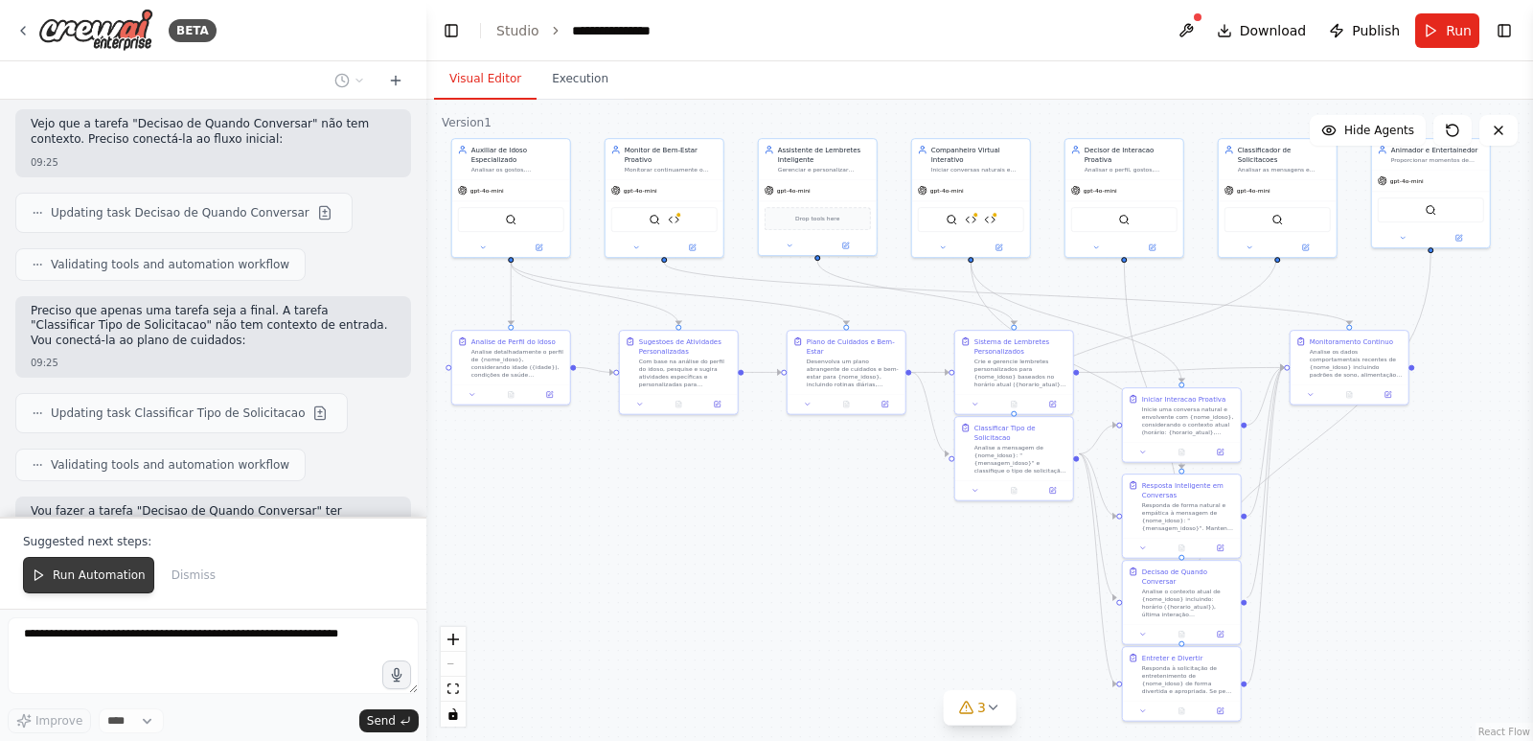
click at [127, 581] on span "Run Automation" at bounding box center [99, 574] width 93 height 15
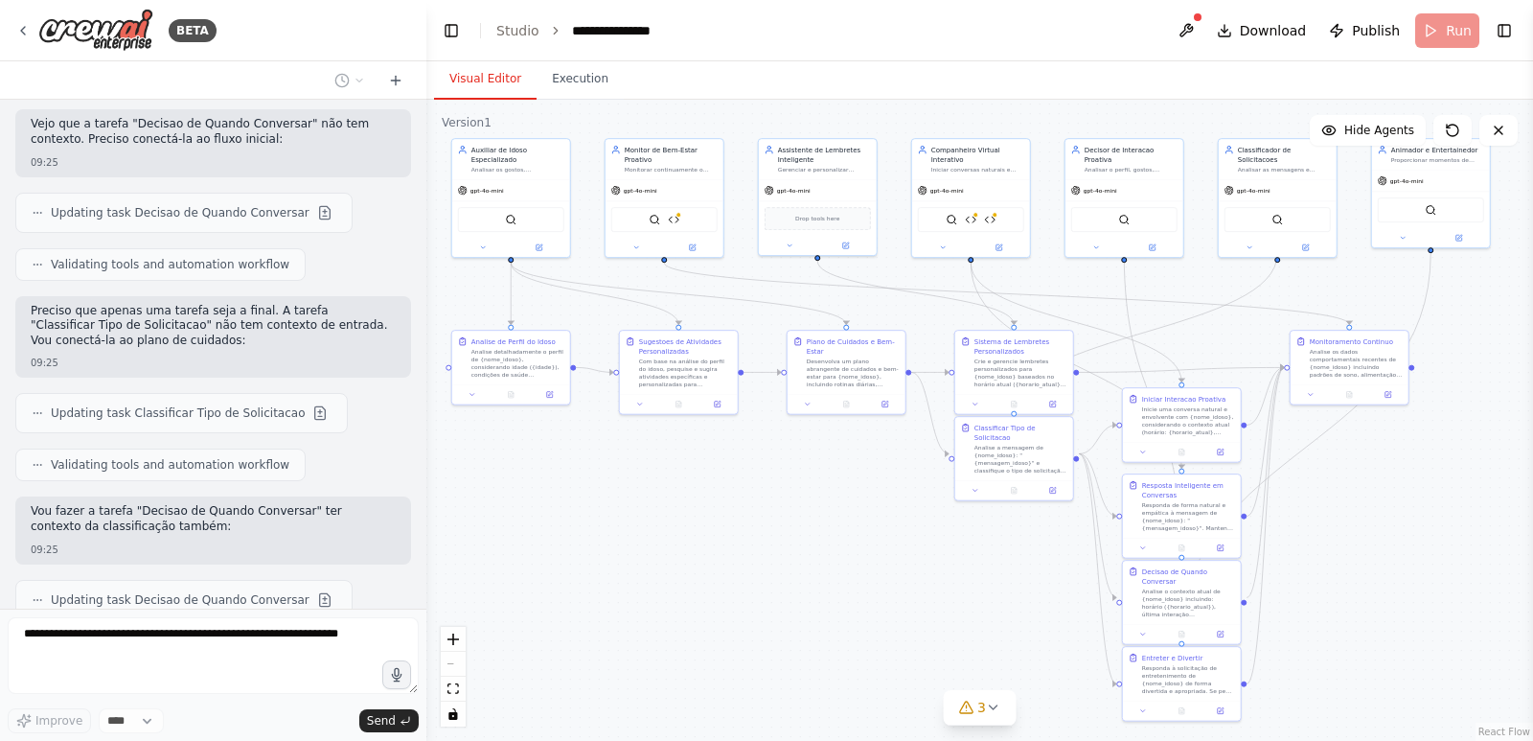
scroll to position [17234, 0]
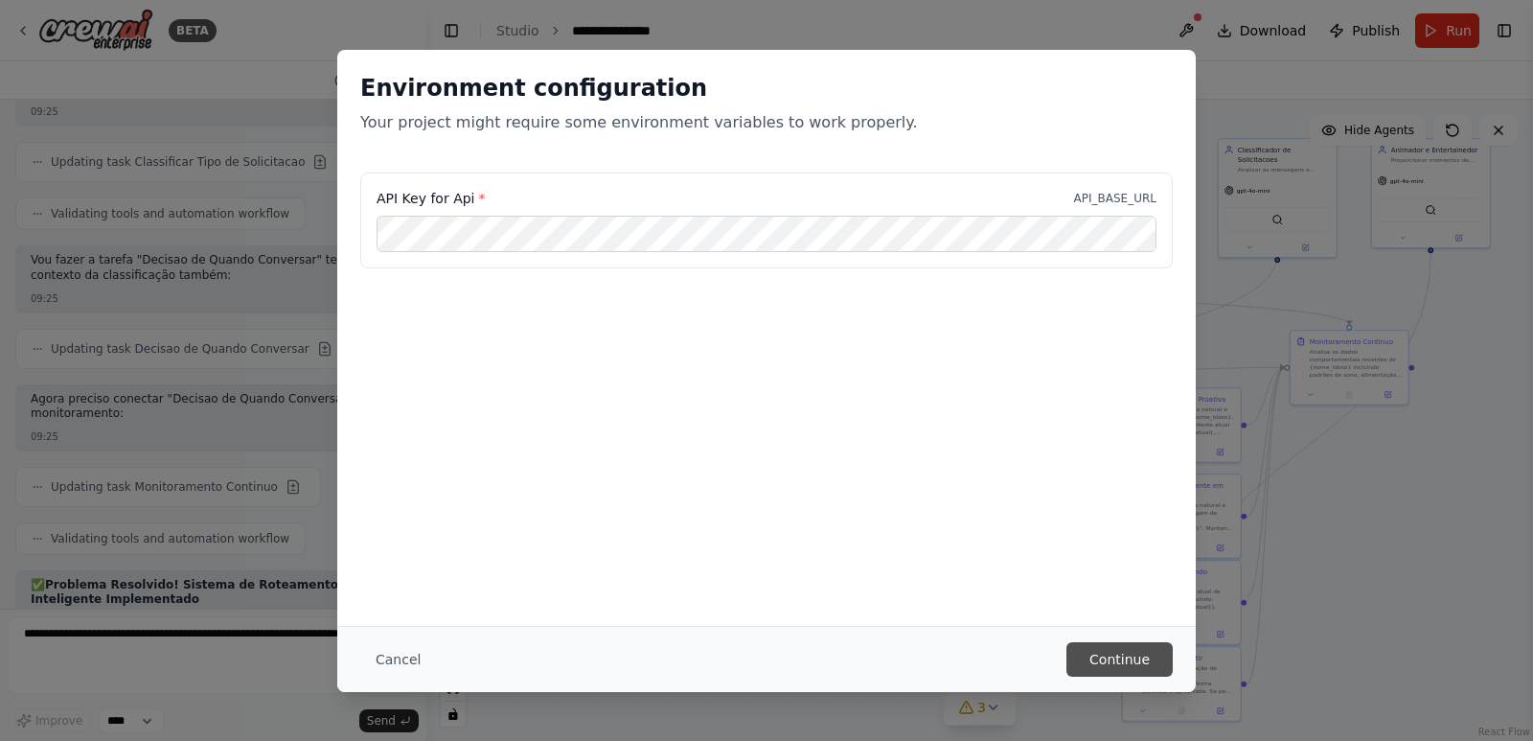
click at [1127, 657] on button "Continue" at bounding box center [1120, 659] width 106 height 35
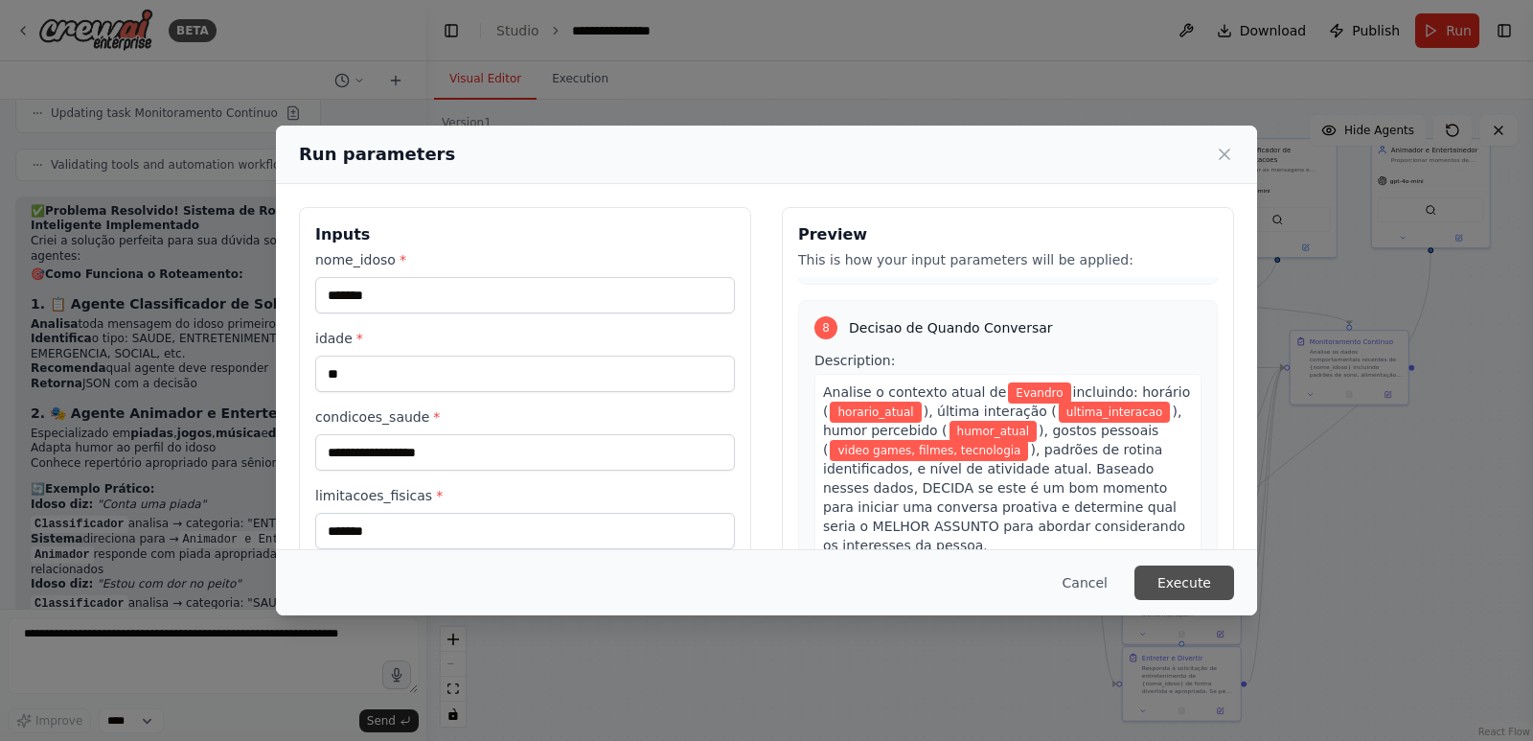
scroll to position [3067, 0]
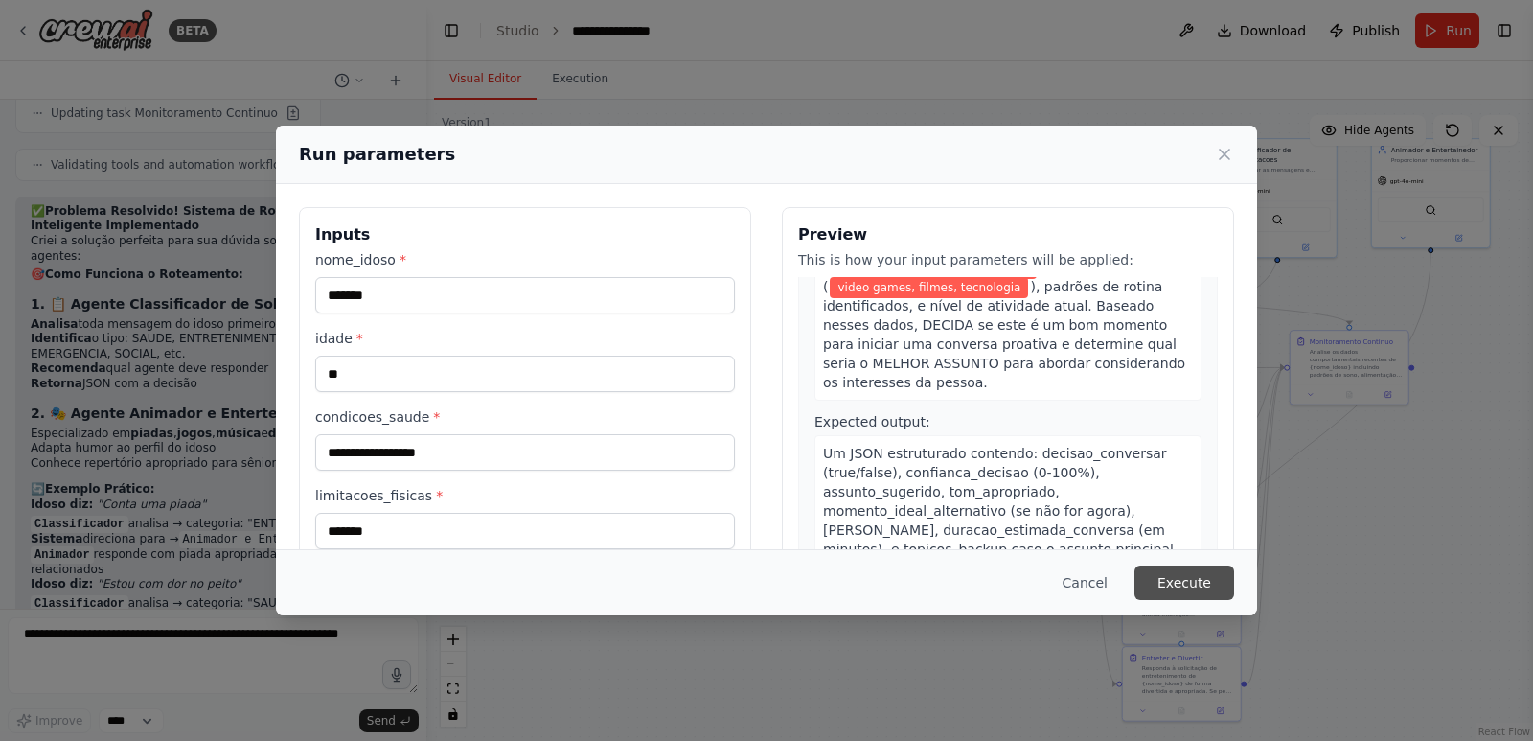
click at [1196, 589] on button "Execute" at bounding box center [1185, 582] width 100 height 35
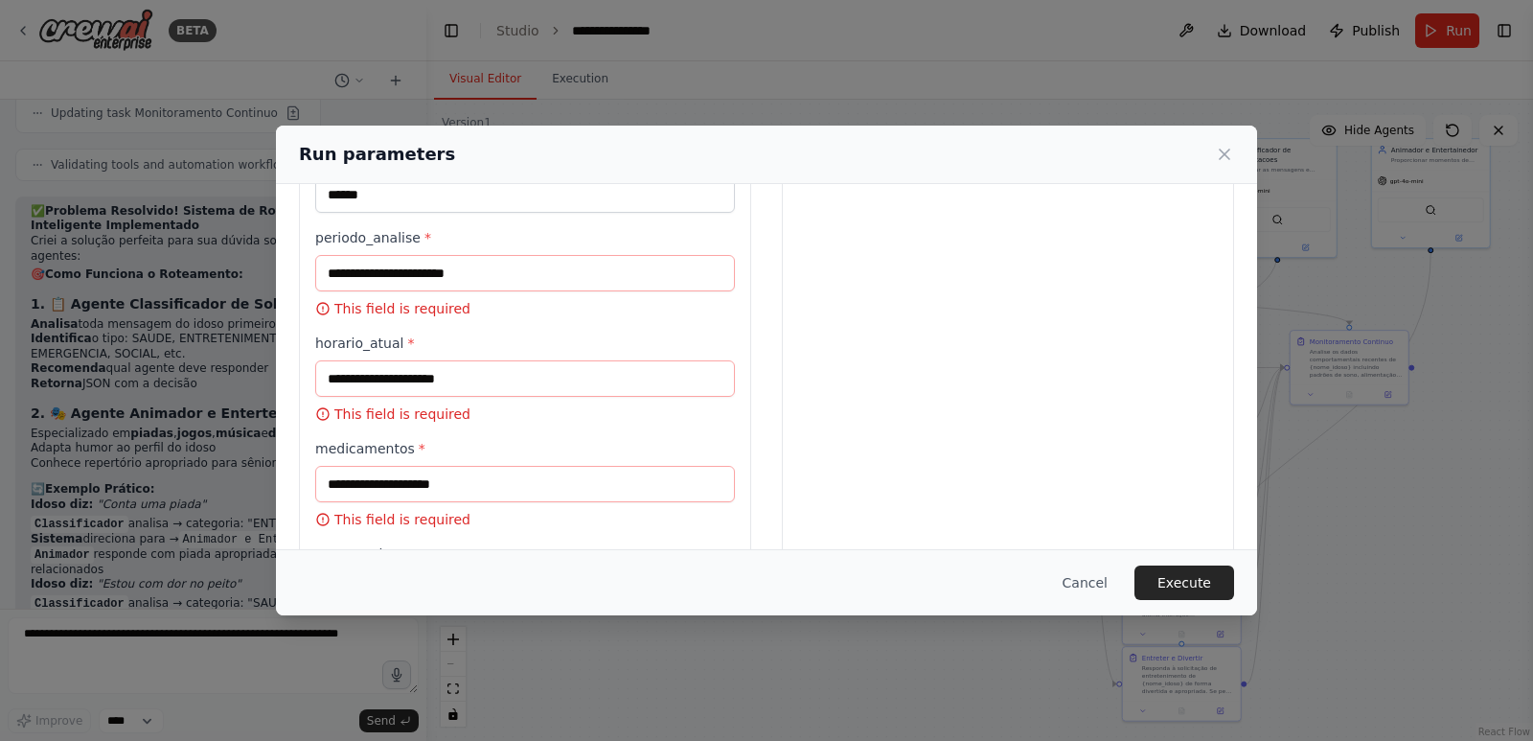
scroll to position [383, 0]
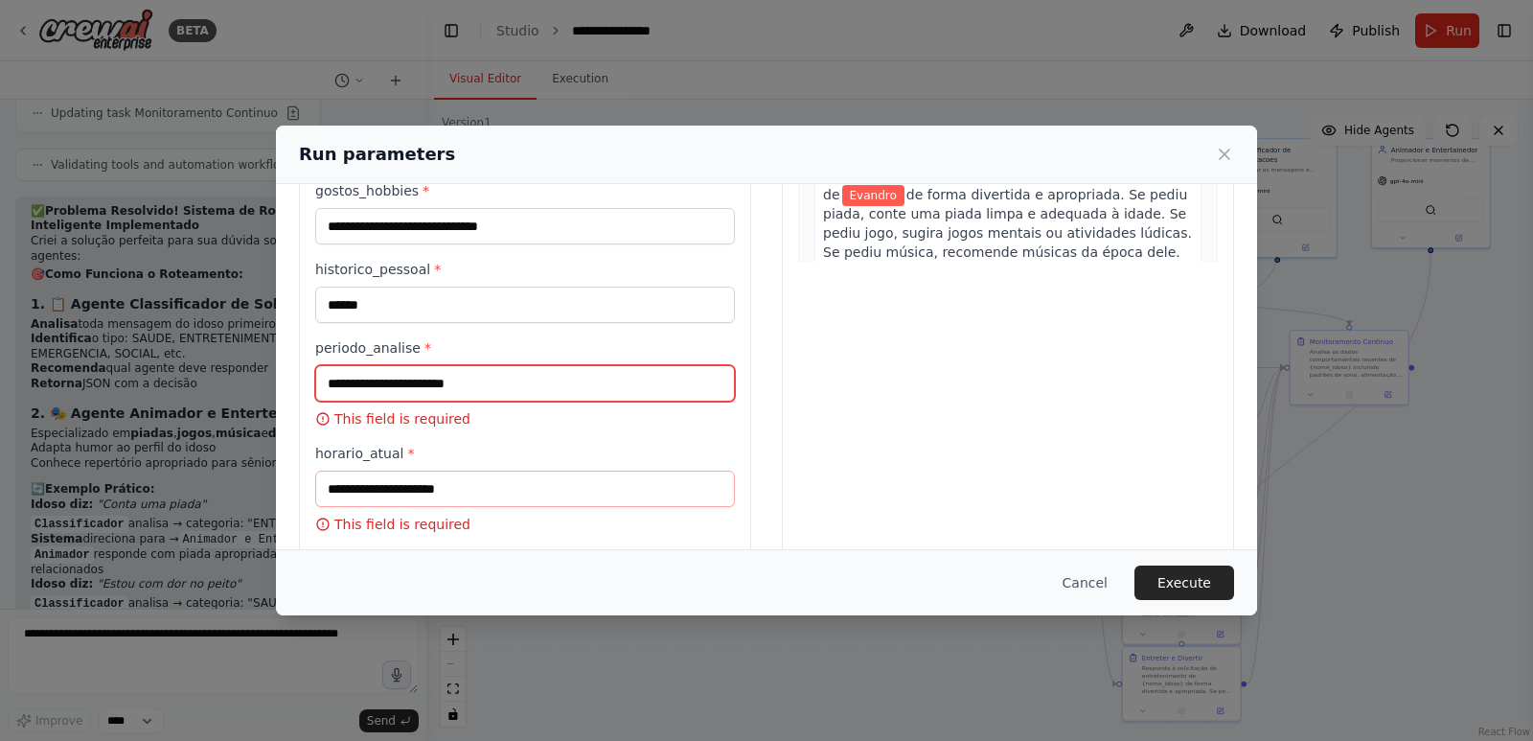
click at [505, 384] on input "periodo_analise *" at bounding box center [525, 383] width 420 height 36
click at [381, 343] on label "periodo_analise *" at bounding box center [525, 347] width 420 height 19
click at [381, 365] on input "periodo_analise *" at bounding box center [525, 383] width 420 height 36
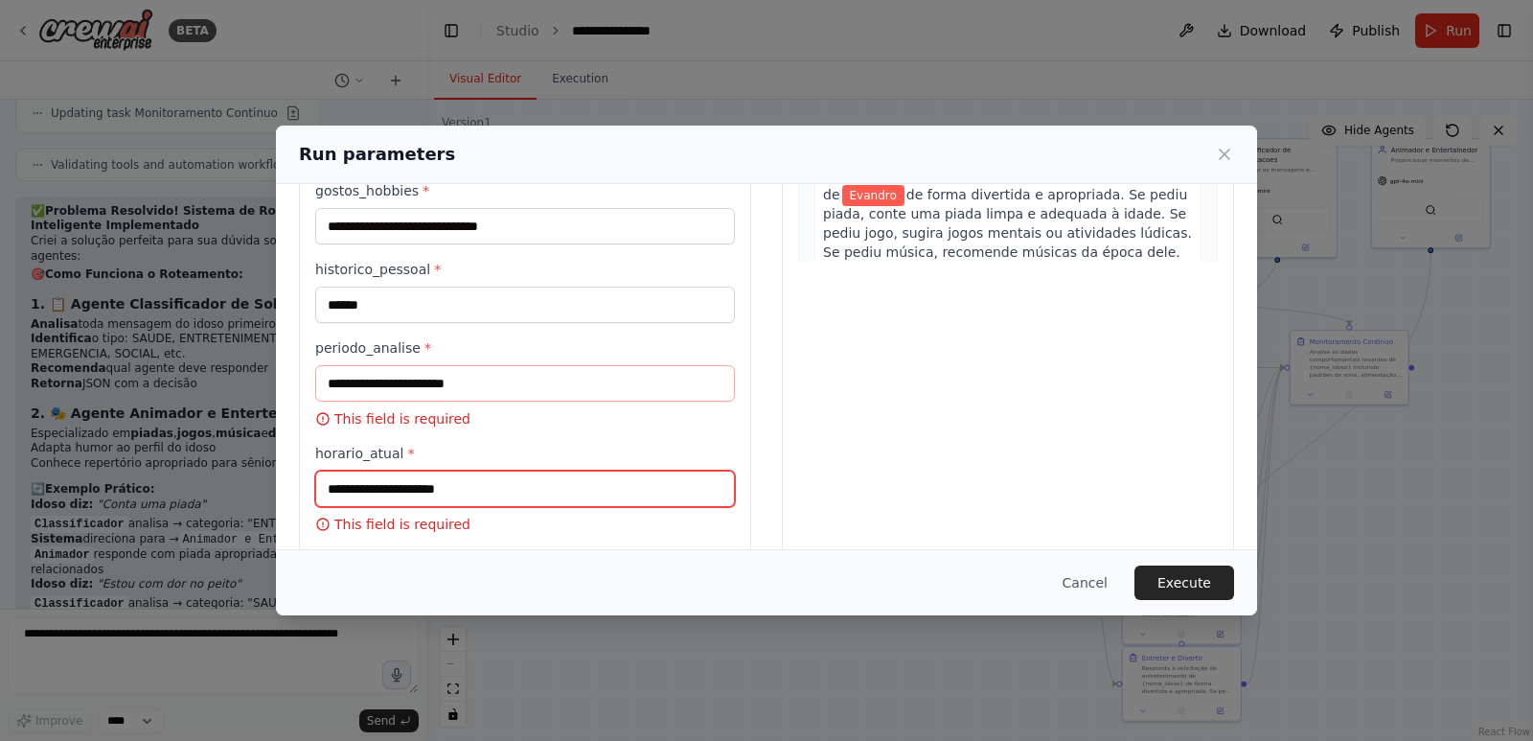
click at [368, 495] on input "horario_atual *" at bounding box center [525, 489] width 420 height 36
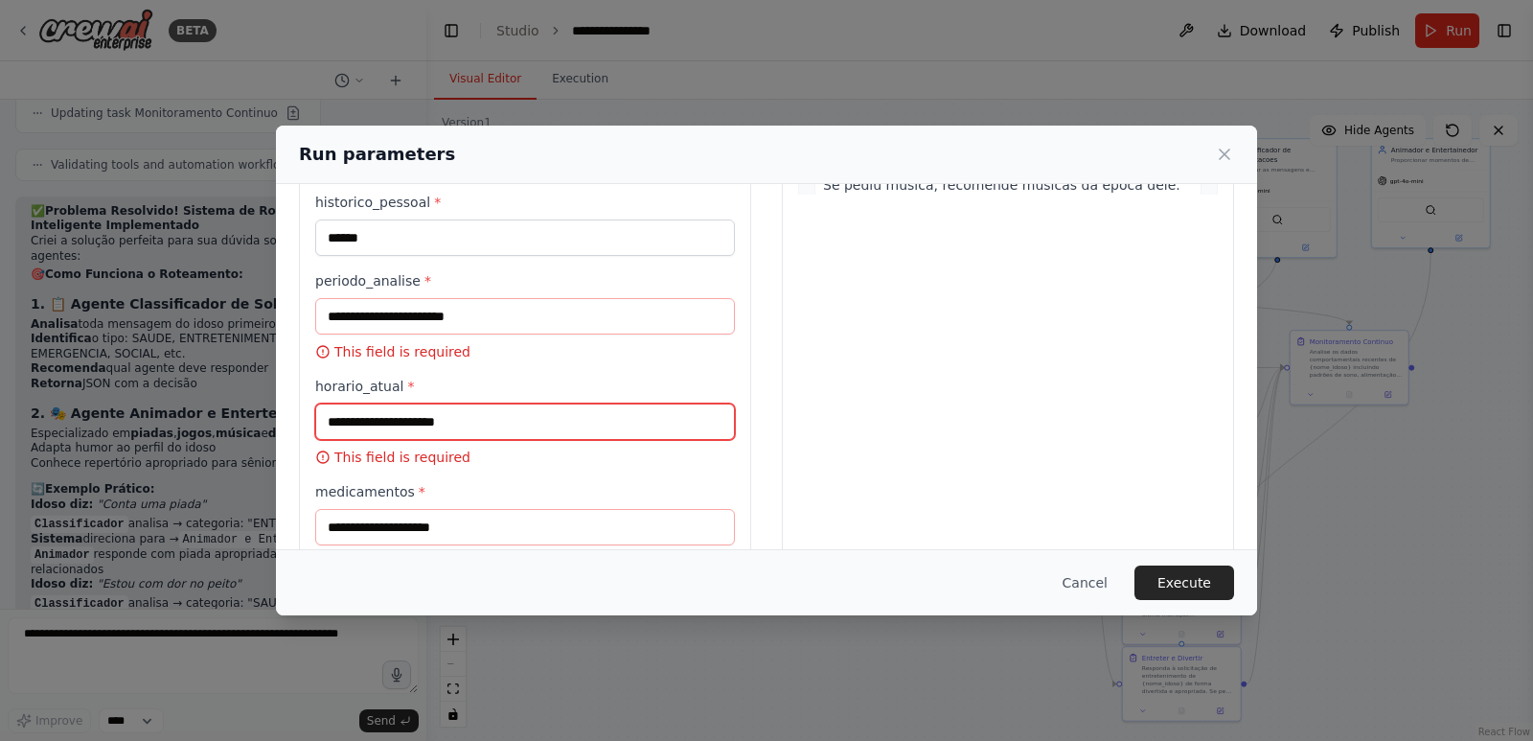
scroll to position [479, 0]
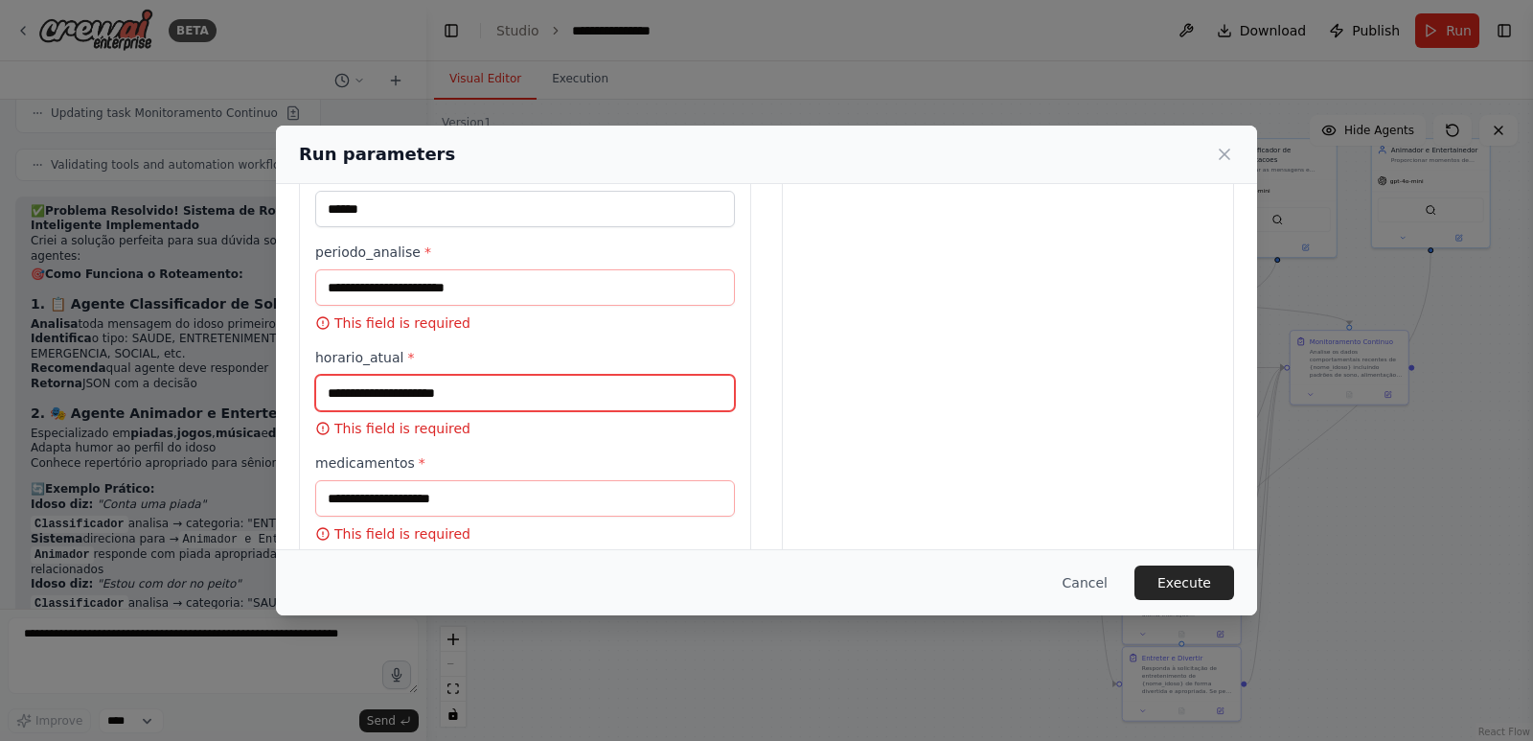
click at [494, 388] on input "horario_atual *" at bounding box center [525, 393] width 420 height 36
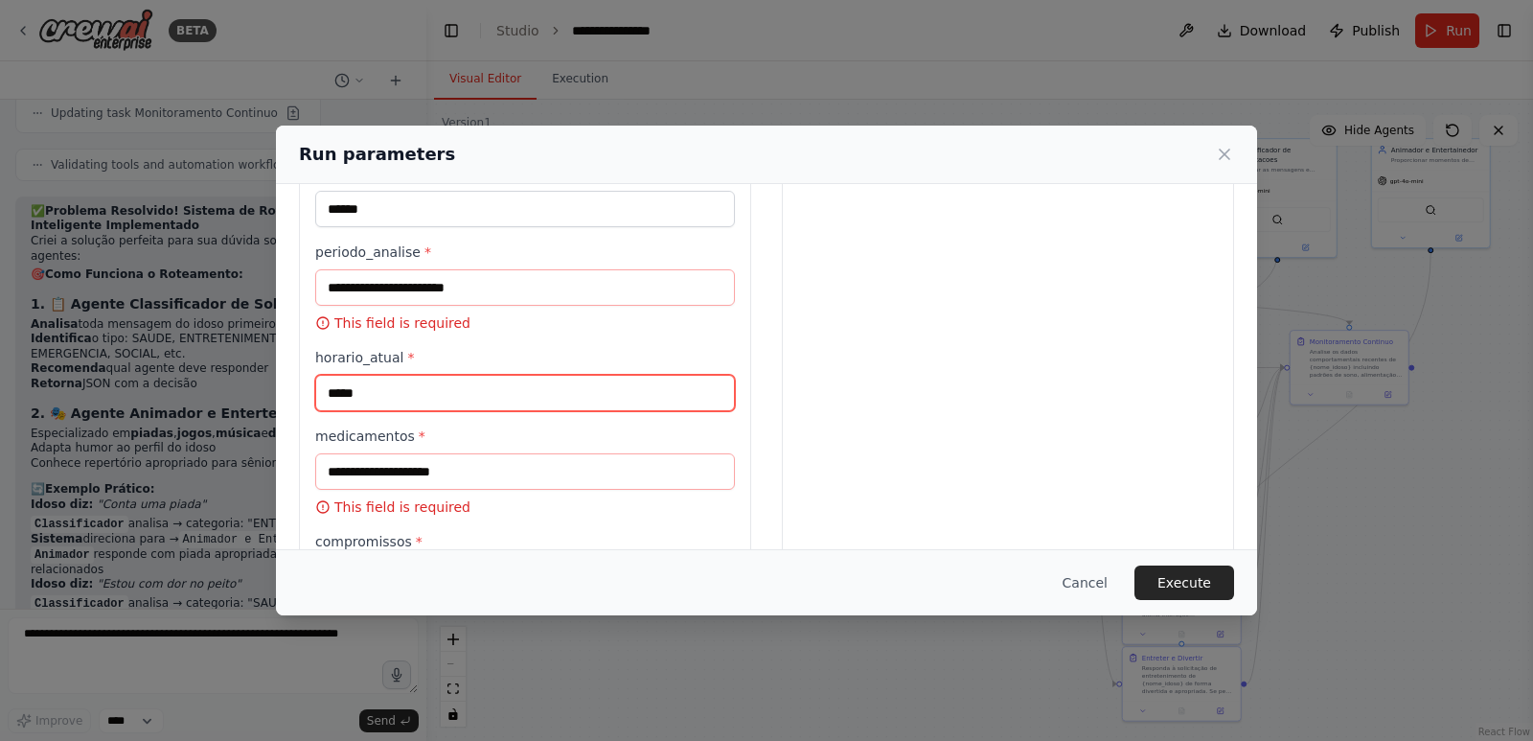
type input "*****"
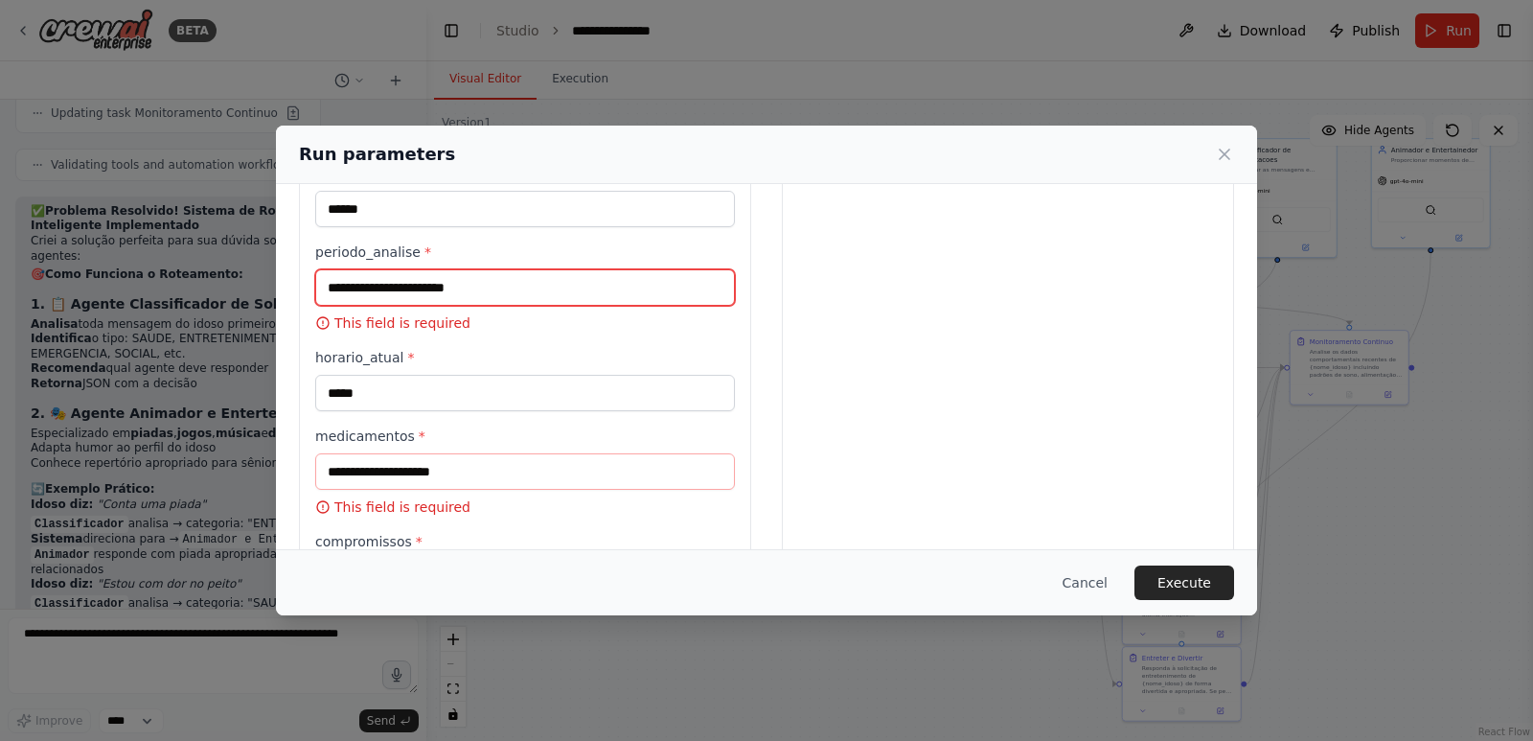
click at [487, 292] on input "periodo_analise *" at bounding box center [525, 287] width 420 height 36
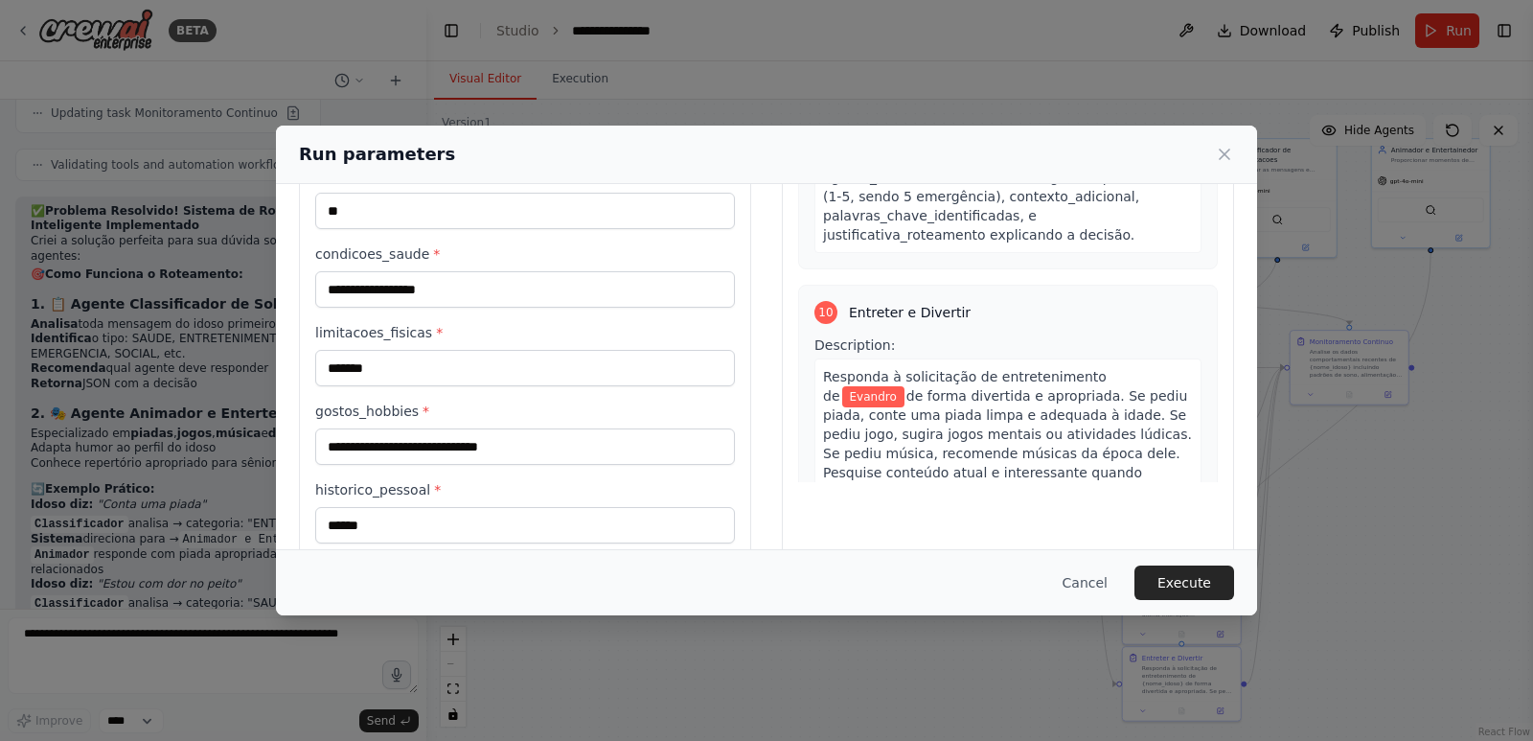
scroll to position [383, 0]
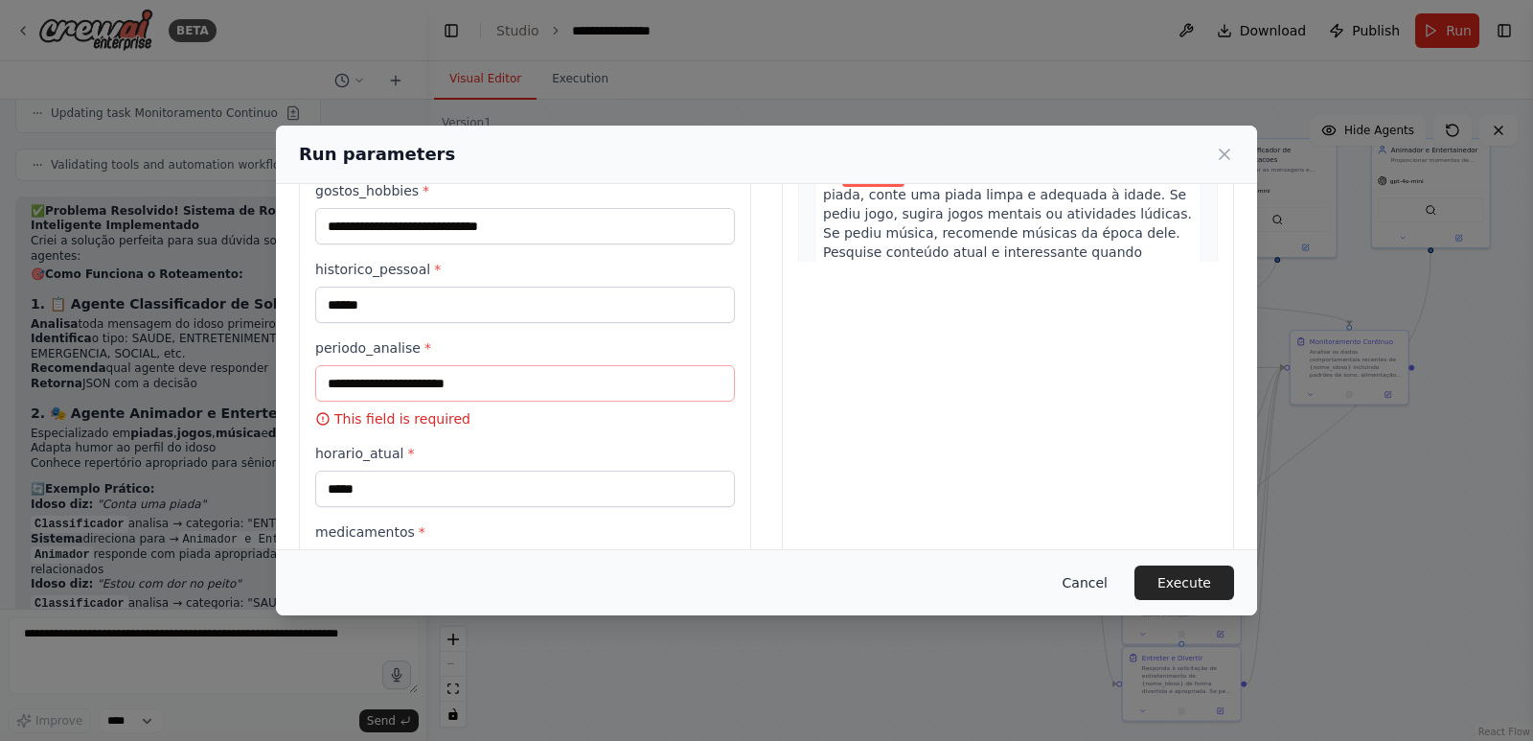
click at [1098, 596] on button "Cancel" at bounding box center [1085, 582] width 76 height 35
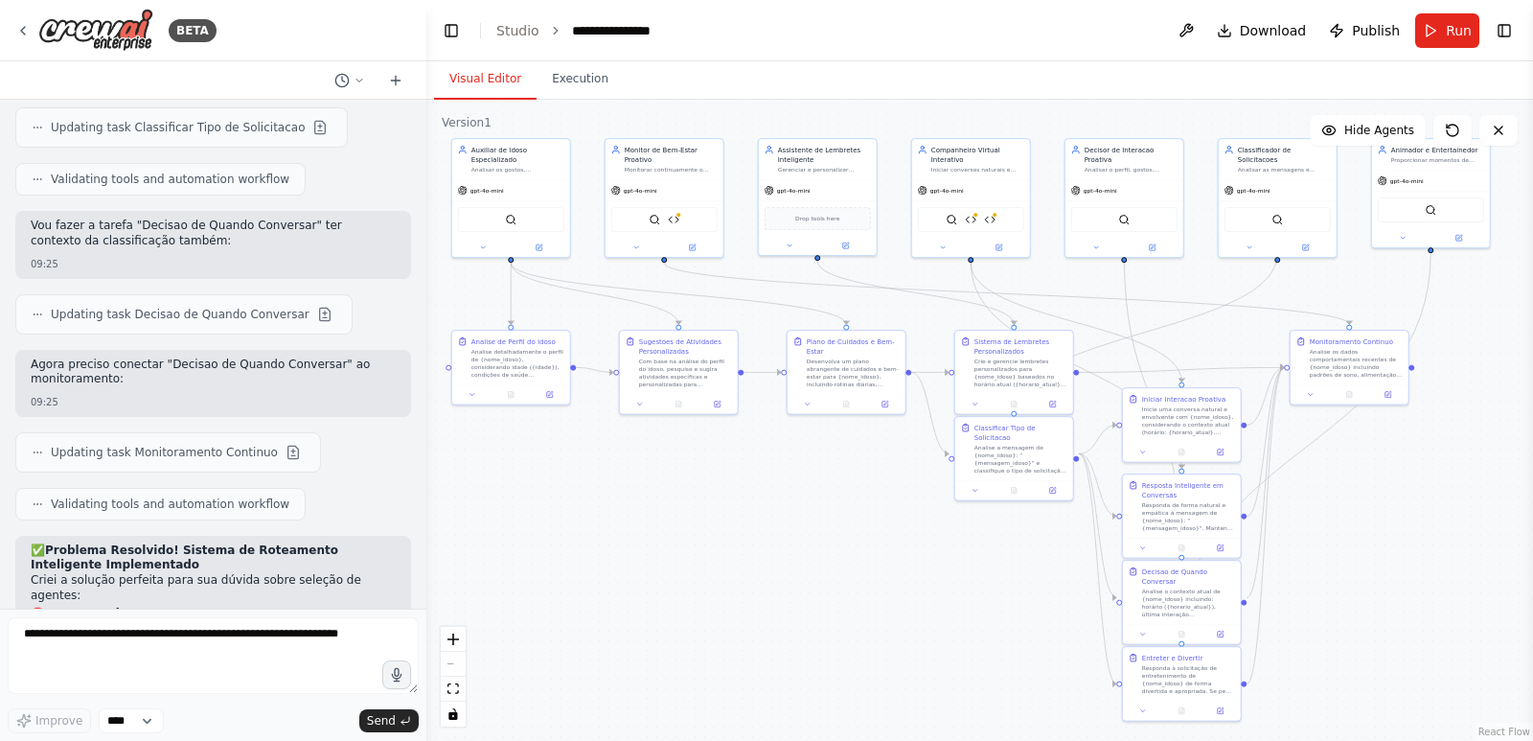
scroll to position [17951, 0]
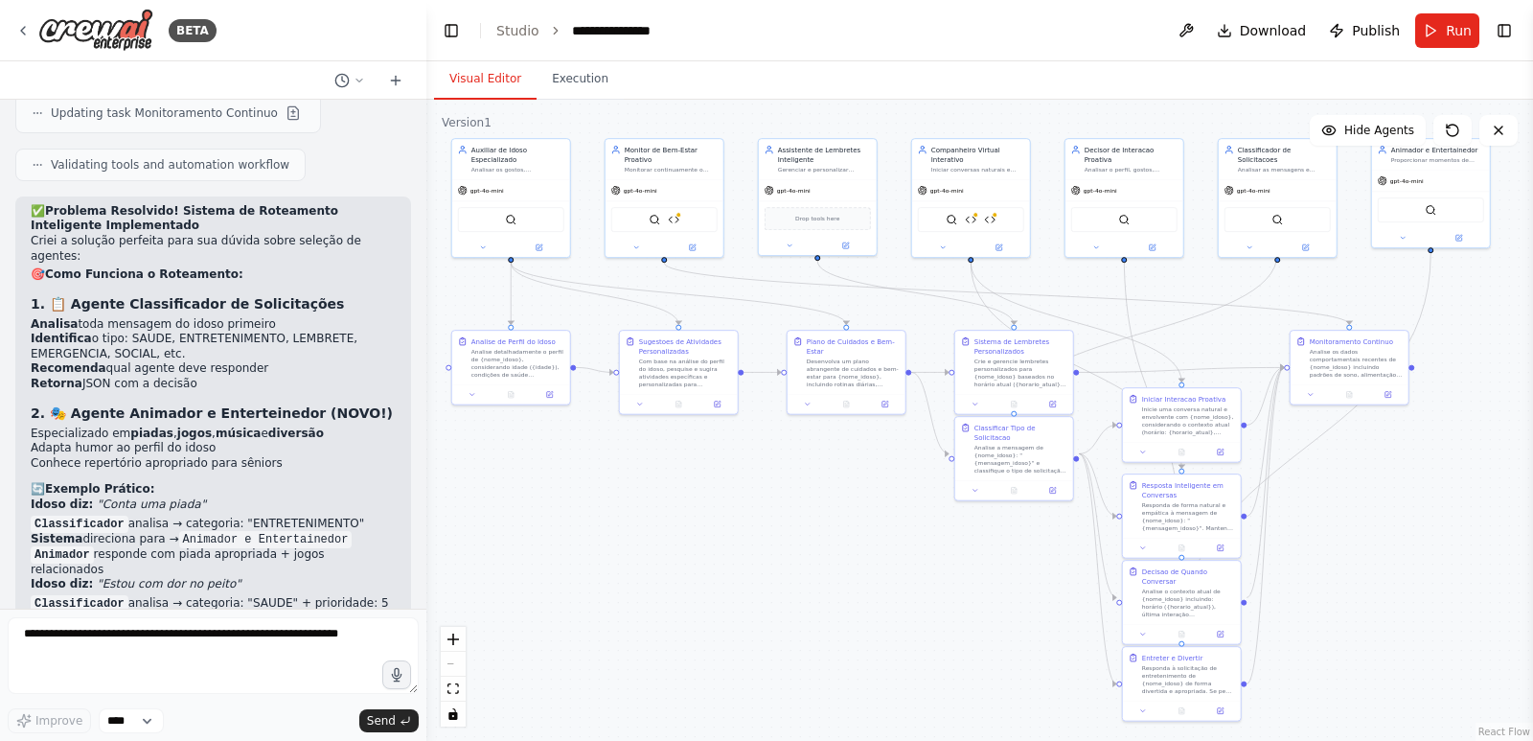
click at [1504, 44] on header "**********" at bounding box center [979, 30] width 1107 height 61
click at [1507, 34] on button "Toggle Right Sidebar" at bounding box center [1504, 30] width 27 height 27
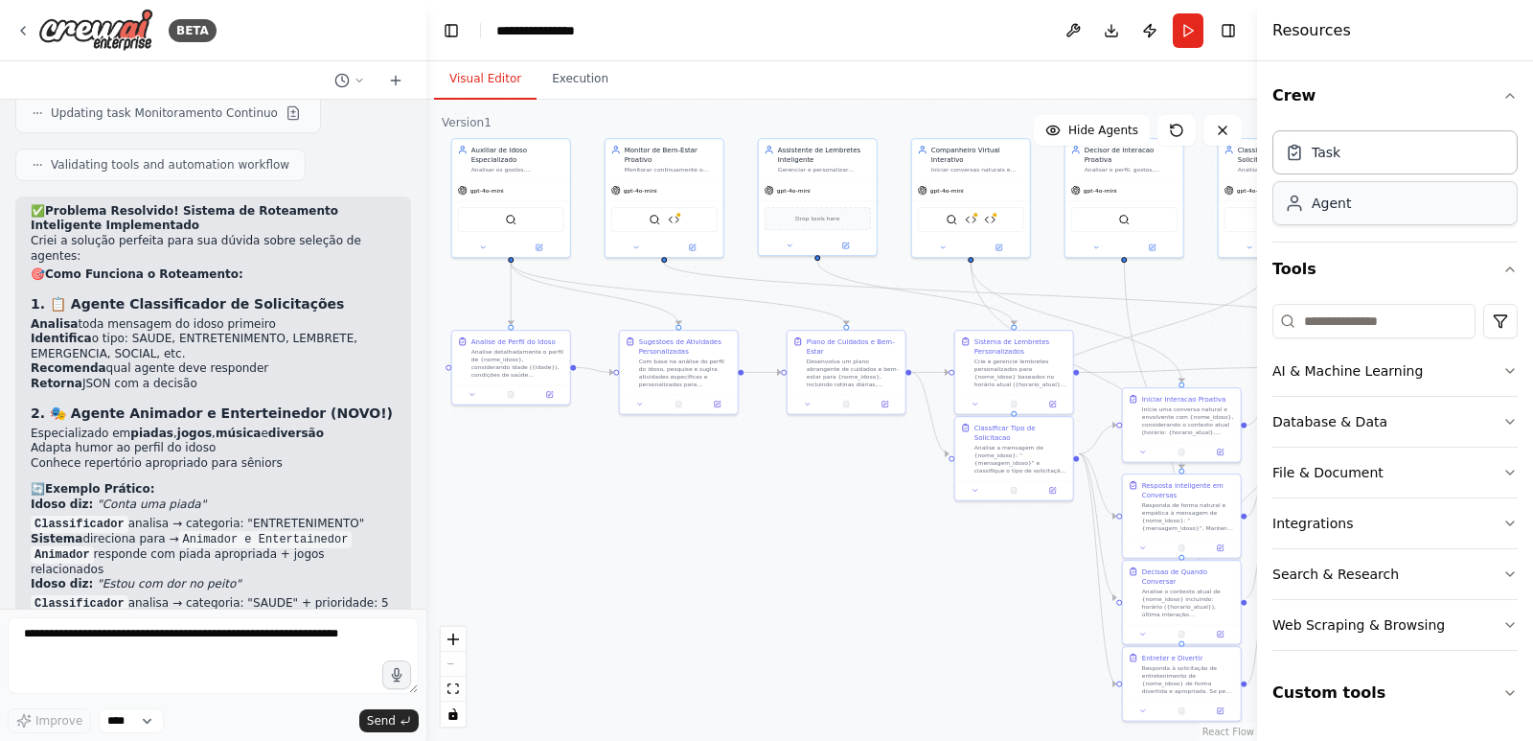
click at [1360, 214] on div "Agent" at bounding box center [1395, 203] width 245 height 44
click at [1357, 378] on div "AI & Machine Learning" at bounding box center [1348, 370] width 150 height 19
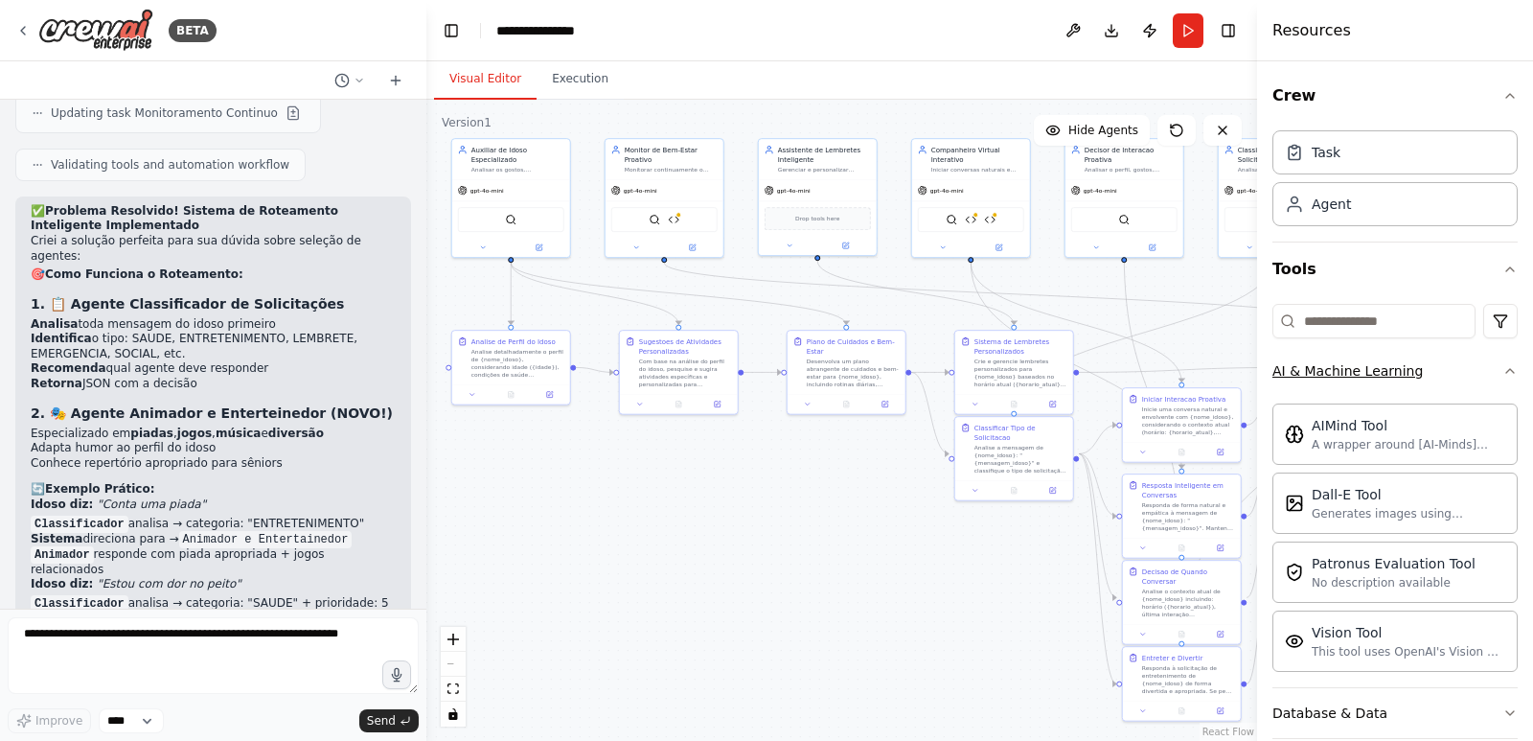
click at [1470, 376] on button "AI & Machine Learning" at bounding box center [1395, 371] width 245 height 50
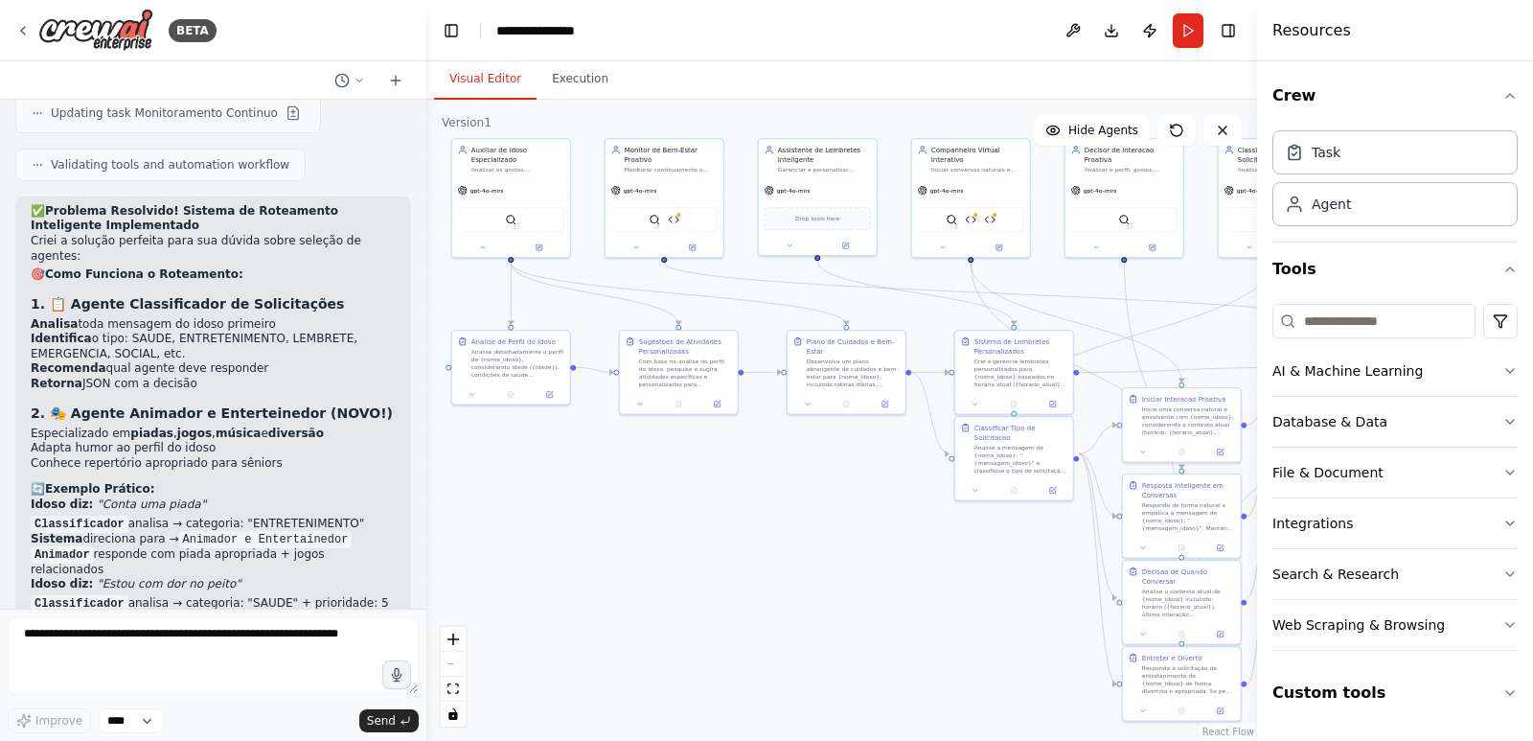
click at [863, 536] on div ".deletable-edge-delete-btn { width: 20px; height: 20px; border: 0px solid #ffff…" at bounding box center [841, 420] width 831 height 641
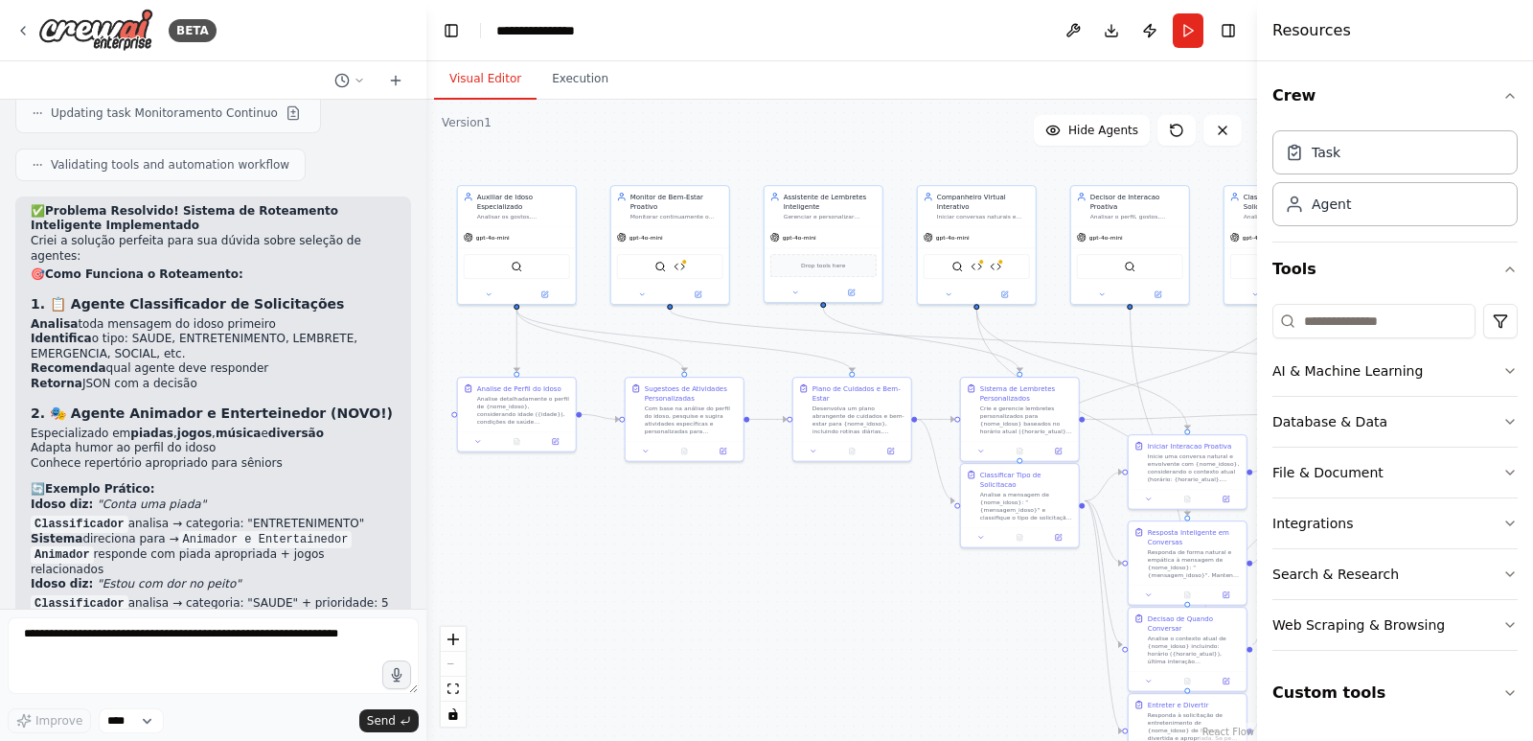
drag, startPoint x: 817, startPoint y: 533, endPoint x: 823, endPoint y: 580, distance: 47.4
click at [823, 580] on div ".deletable-edge-delete-btn { width: 20px; height: 20px; border: 0px solid #ffff…" at bounding box center [841, 420] width 831 height 641
click at [1105, 27] on button "Download" at bounding box center [1111, 30] width 31 height 35
